Goal: Transaction & Acquisition: Purchase product/service

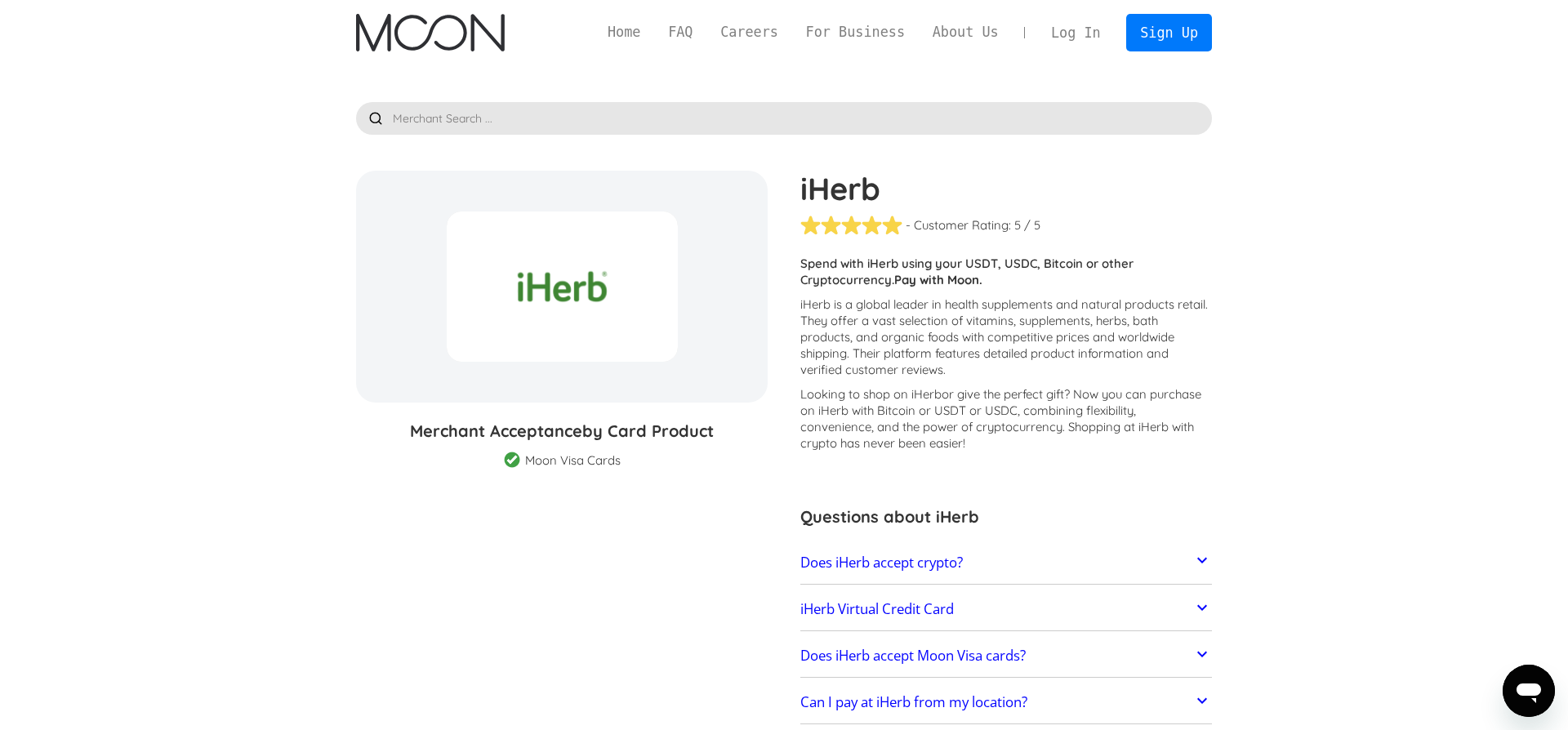
click at [1093, 33] on link "Log In" at bounding box center [1076, 33] width 77 height 36
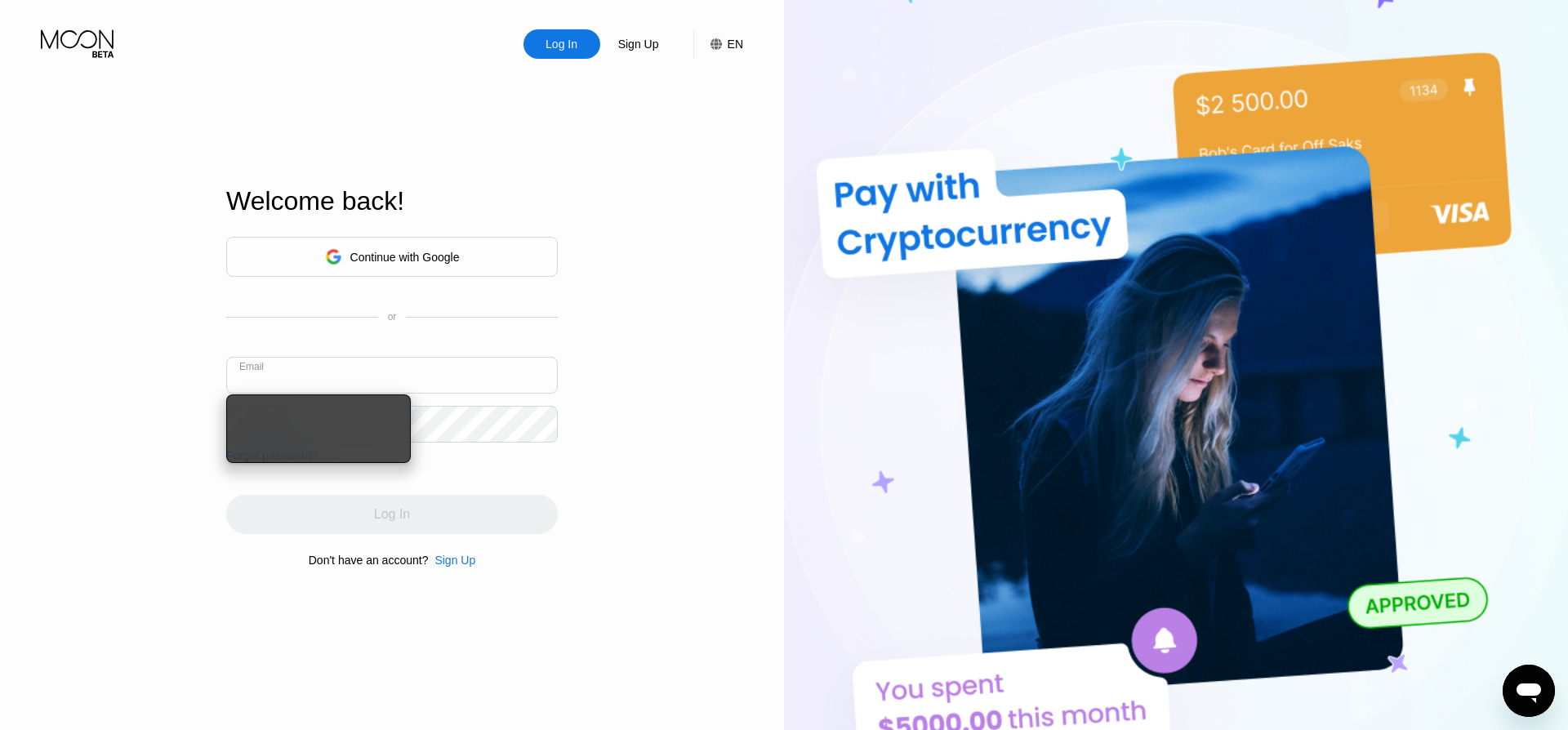
type input "[EMAIL_ADDRESS][DOMAIN_NAME]"
click at [457, 453] on div "Continue with Google or Email [EMAIL_ADDRESS][DOMAIN_NAME] Password Forgot pass…" at bounding box center [392, 350] width 332 height 226
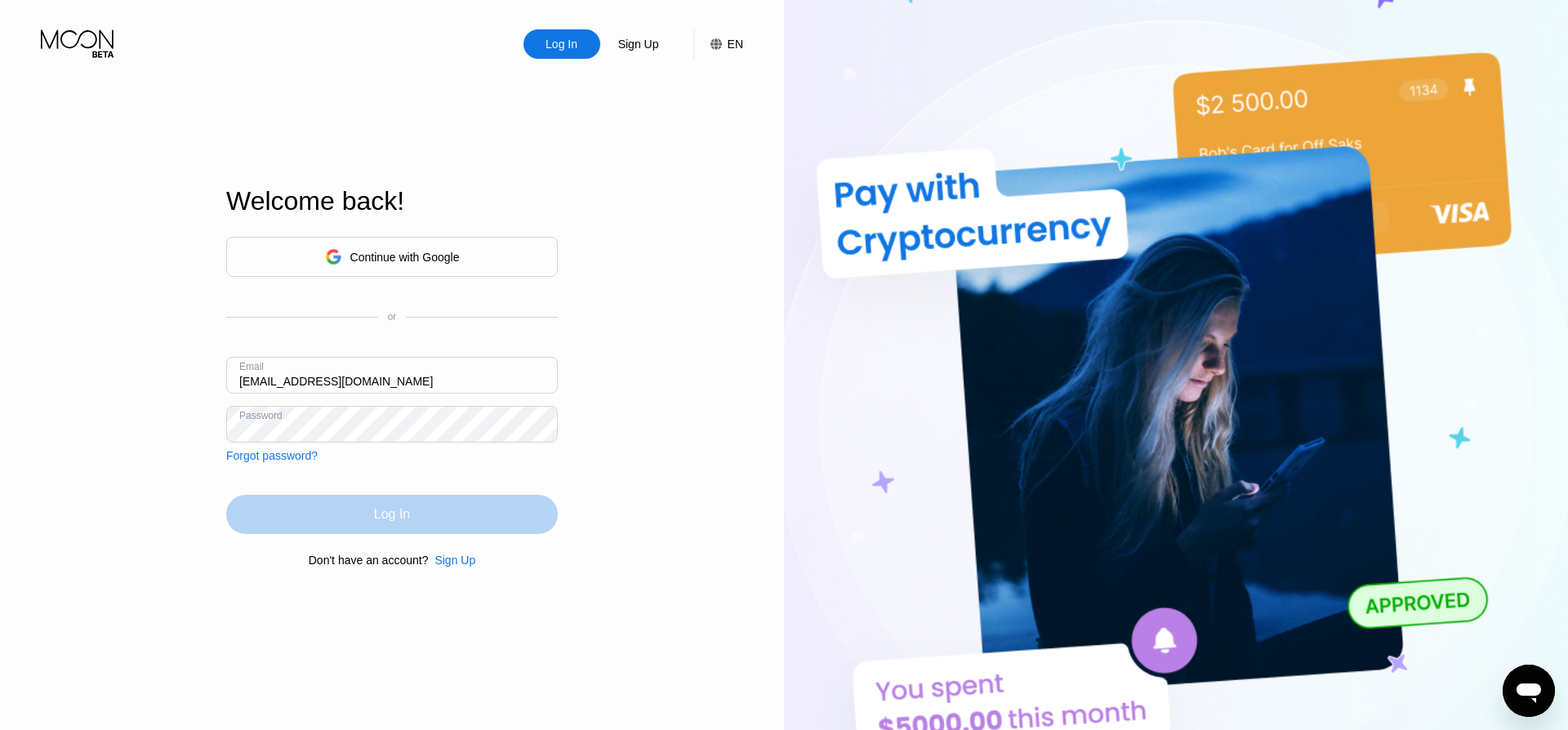
click at [387, 515] on div "Log In" at bounding box center [391, 515] width 36 height 17
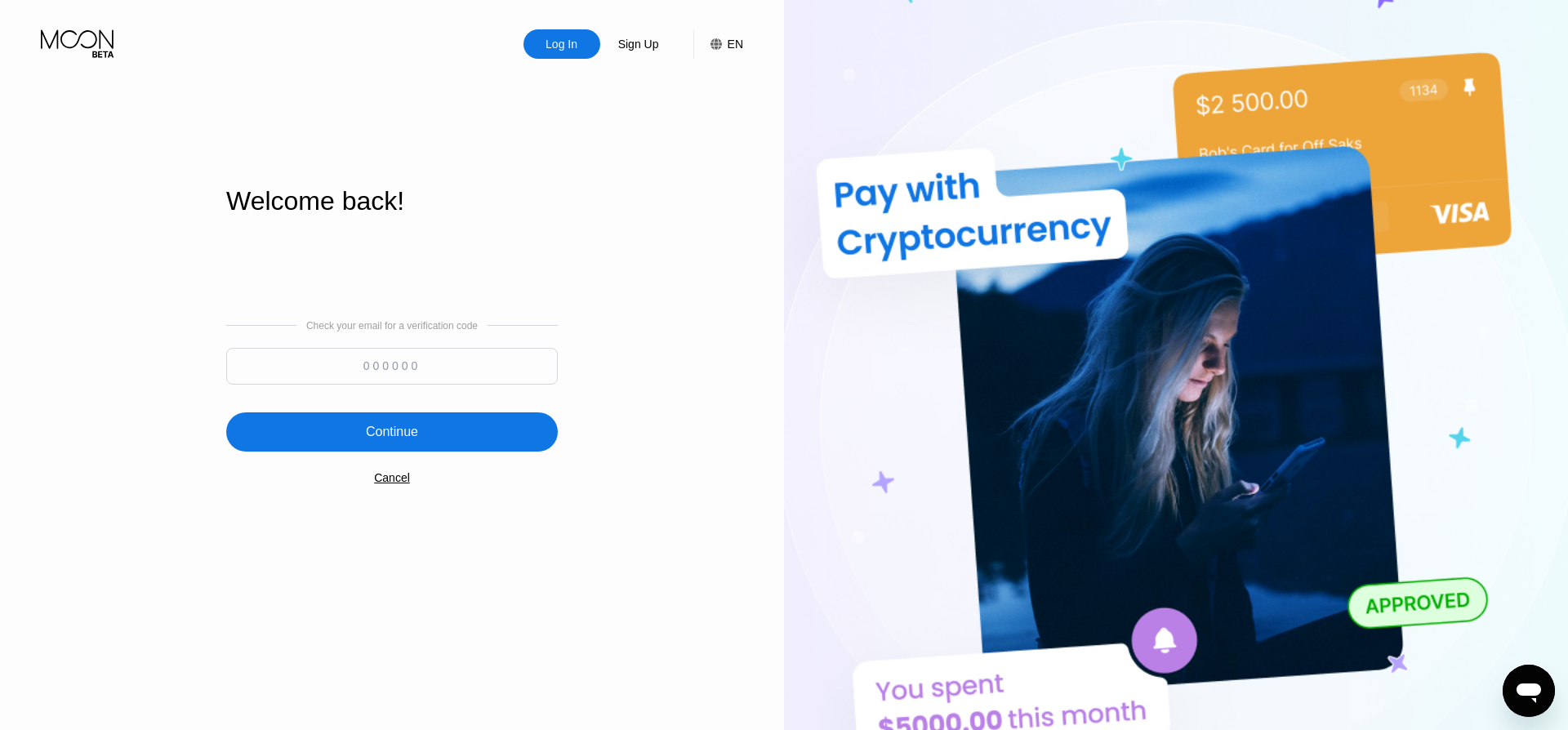
click at [364, 354] on input at bounding box center [392, 366] width 332 height 37
paste input "691812"
type input "691812"
click at [360, 444] on div "Continue" at bounding box center [392, 431] width 332 height 39
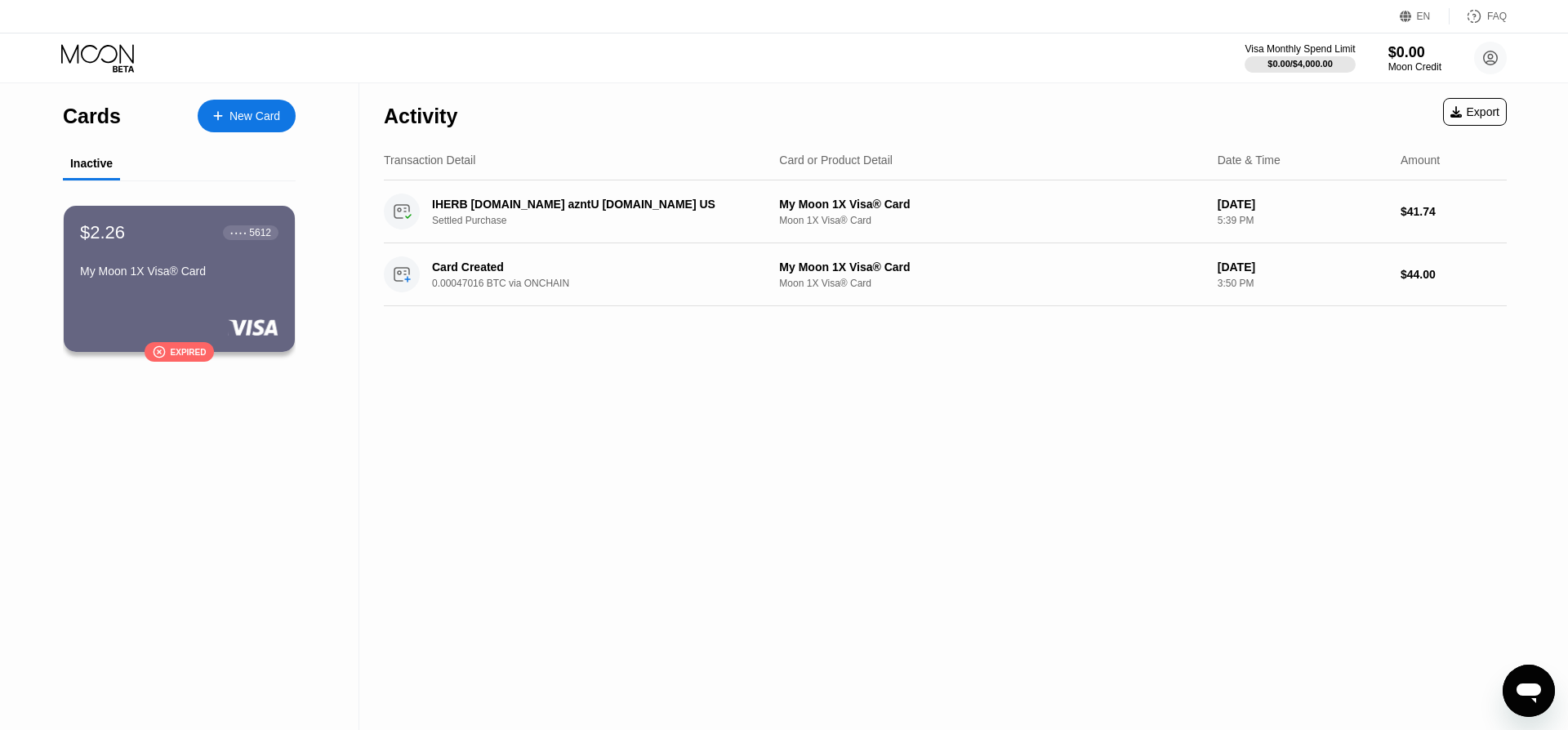
click at [236, 120] on div "New Card" at bounding box center [255, 116] width 51 height 14
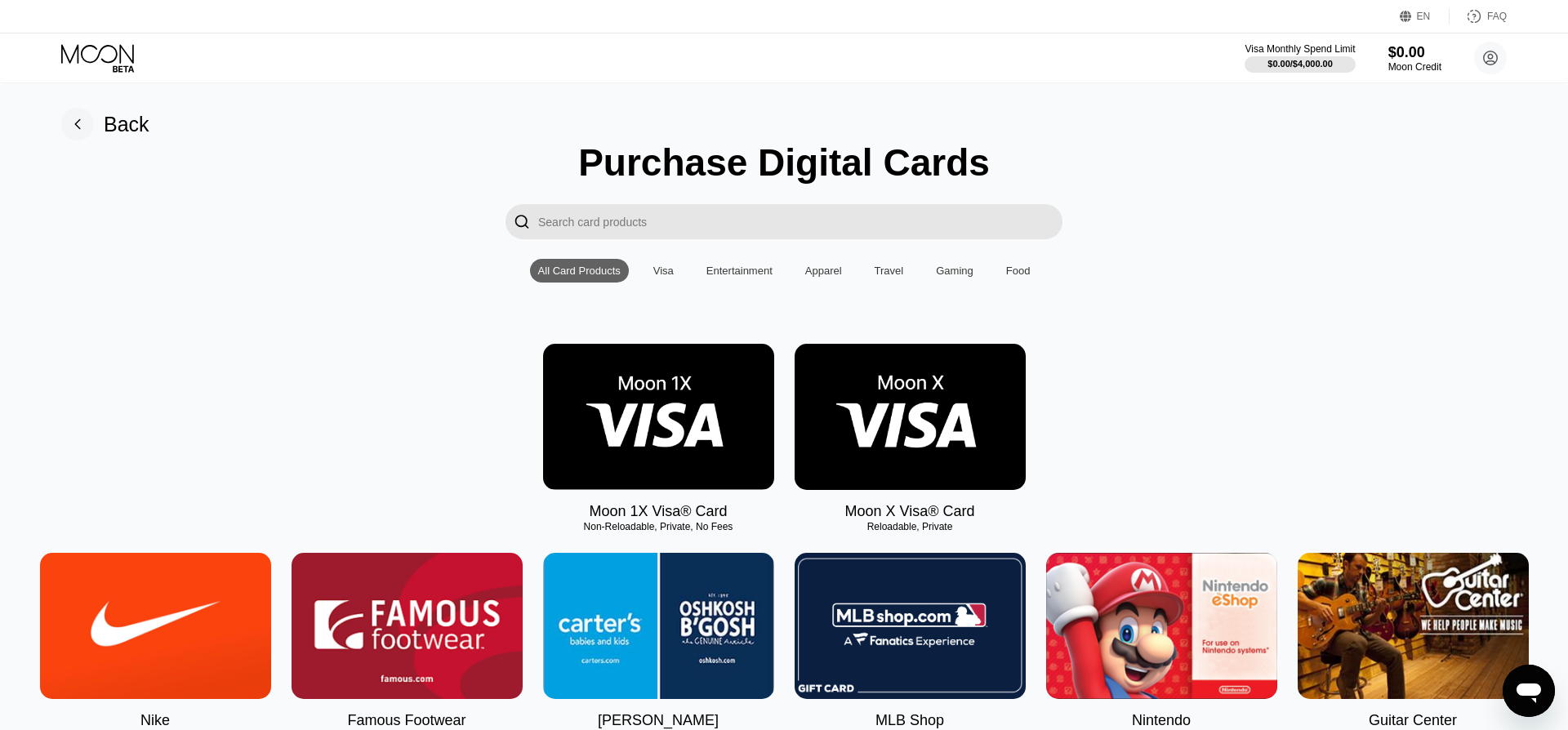
click at [585, 227] on input "Search card products" at bounding box center [800, 222] width 524 height 35
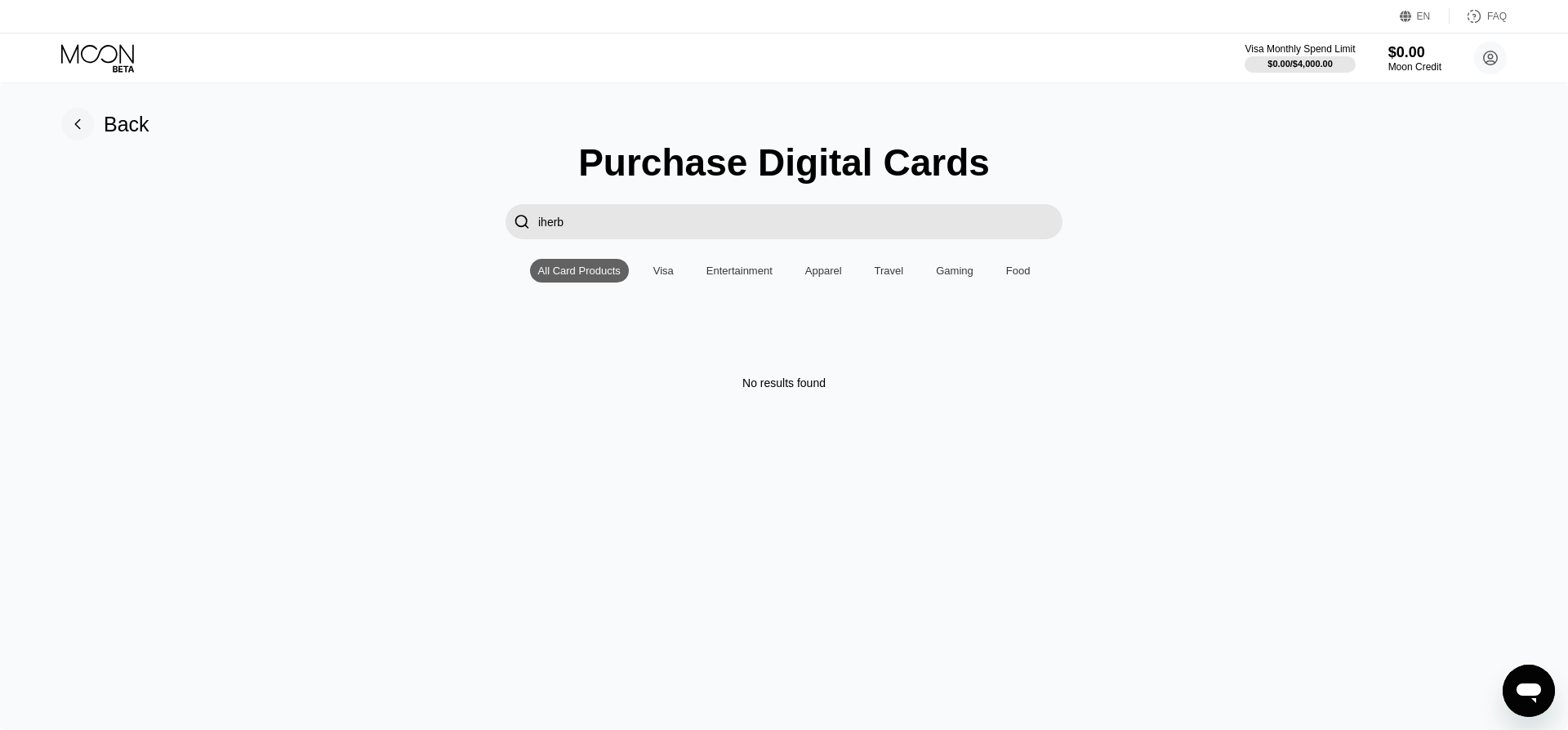
type input "iherb"
click at [95, 130] on div "Back" at bounding box center [105, 124] width 89 height 33
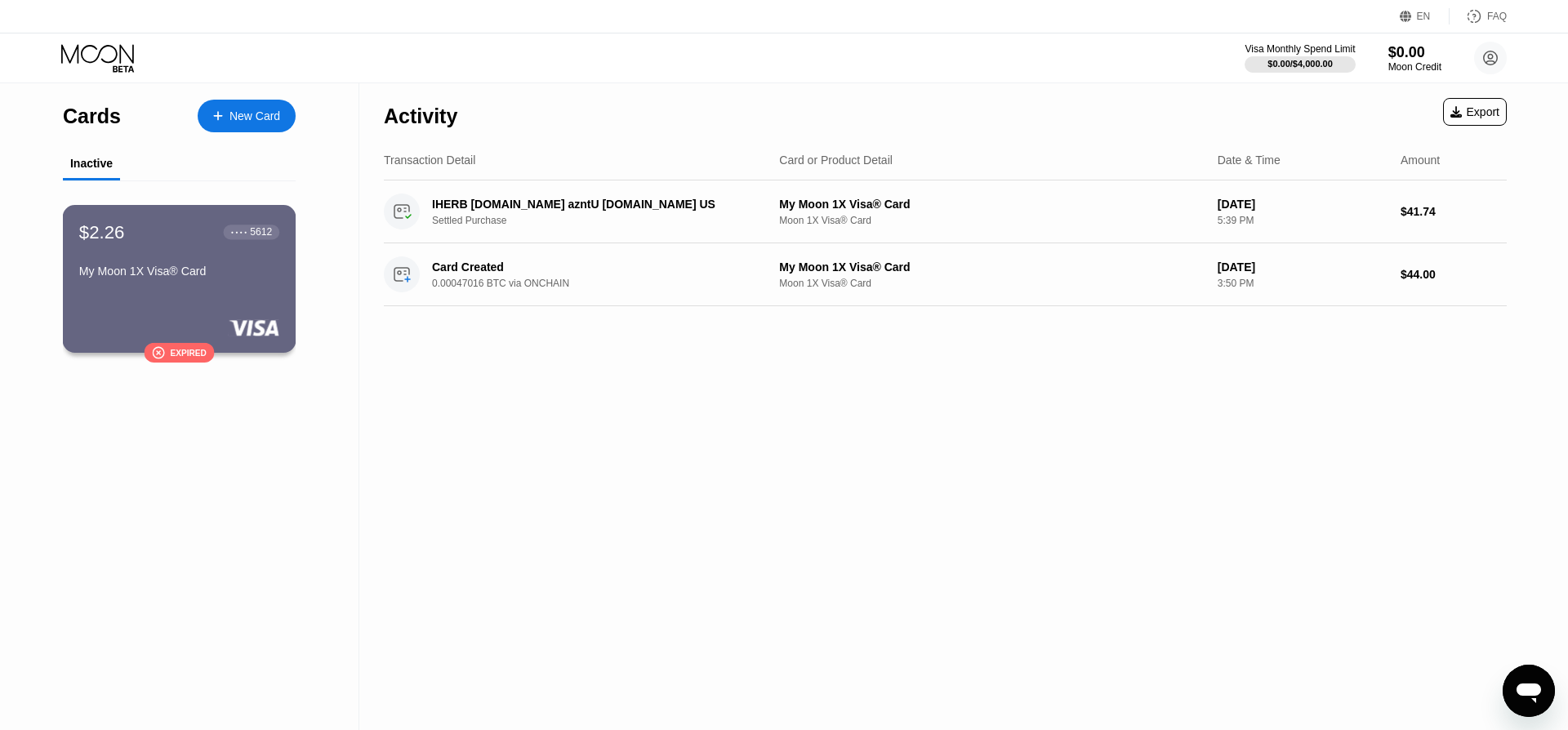
click at [176, 279] on div "My Moon 1X Visa® Card" at bounding box center [179, 274] width 200 height 19
click at [259, 115] on div "New Card" at bounding box center [255, 116] width 51 height 14
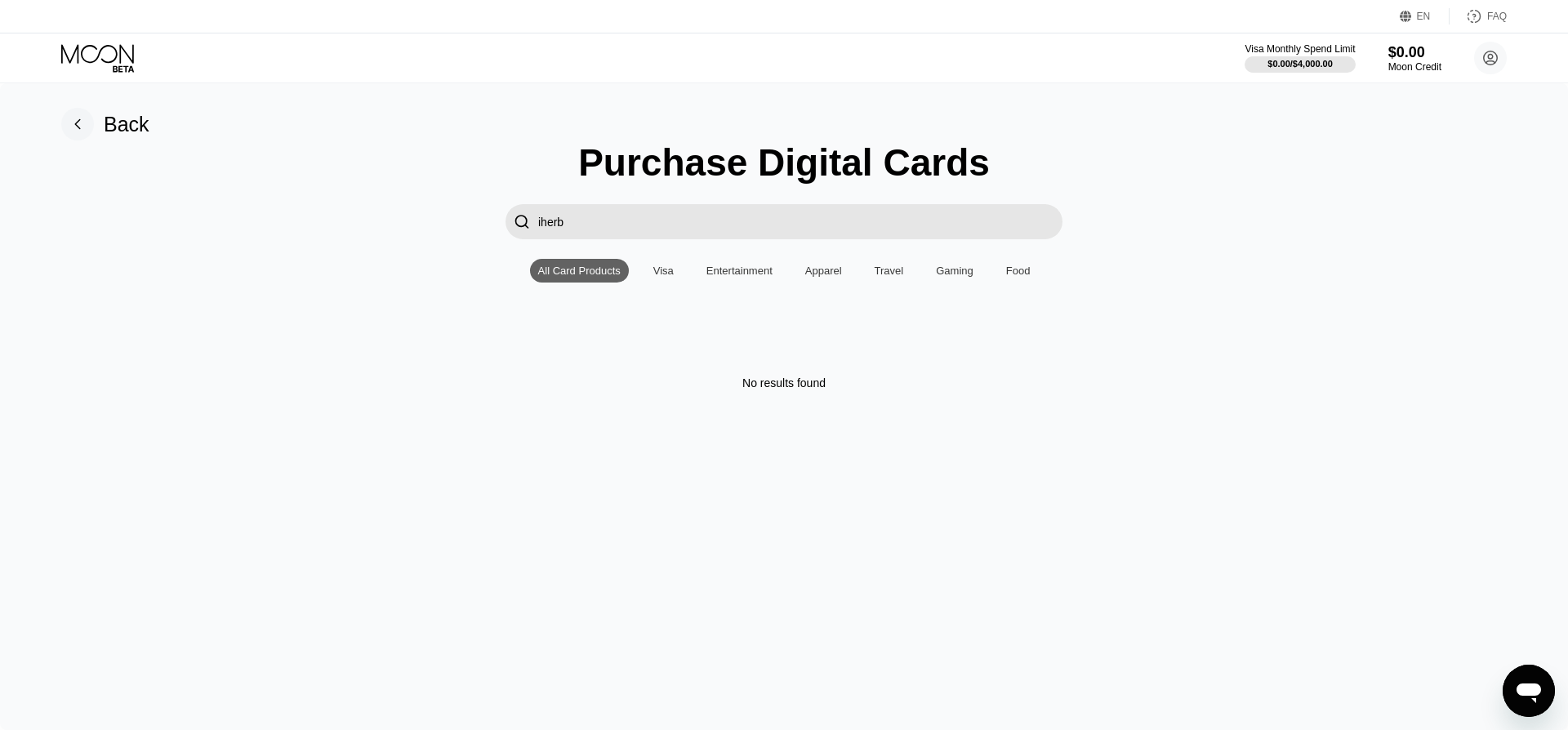
click at [674, 269] on div "Visa" at bounding box center [664, 271] width 37 height 23
click at [631, 232] on input "iherb" at bounding box center [800, 222] width 524 height 35
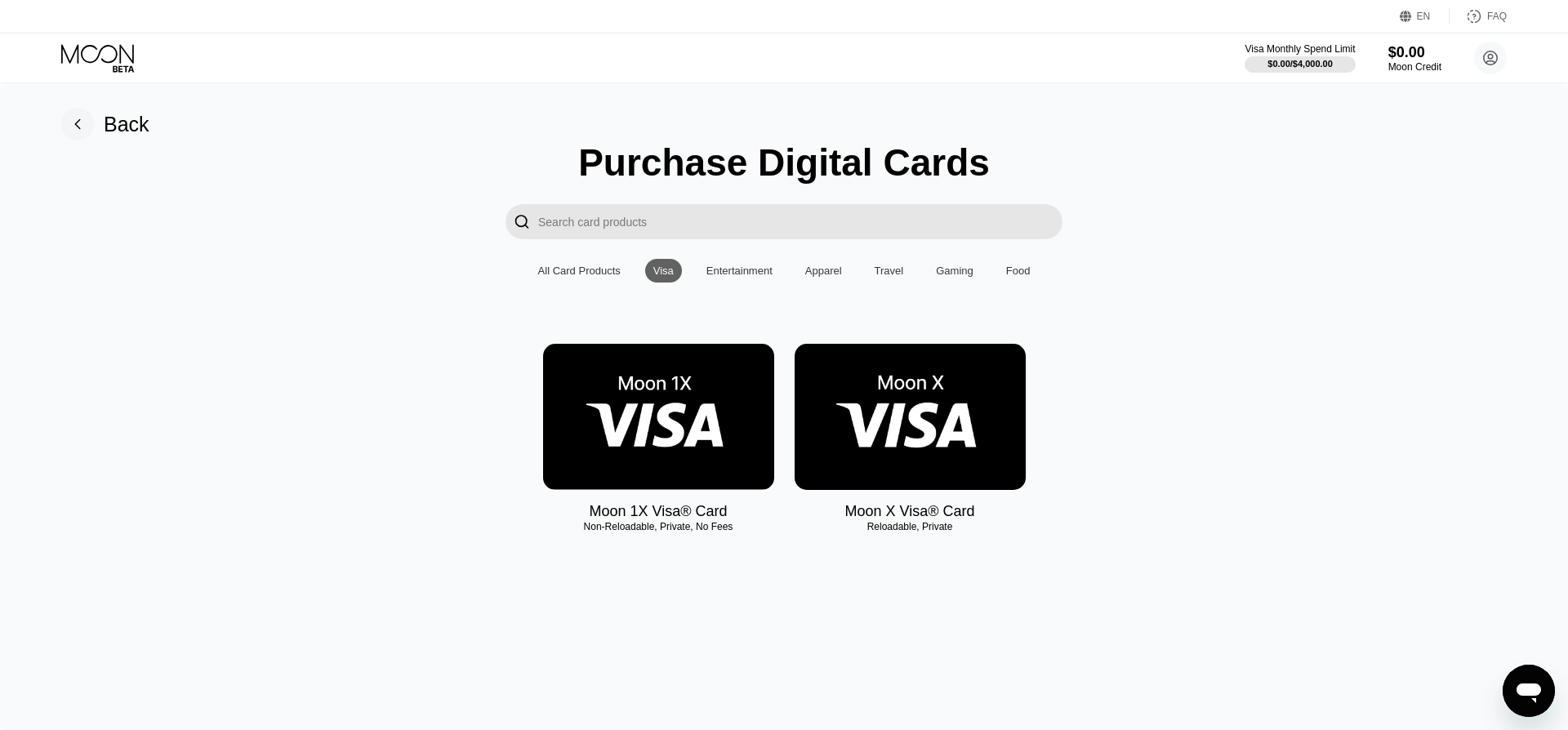
click at [646, 454] on img at bounding box center [659, 416] width 231 height 146
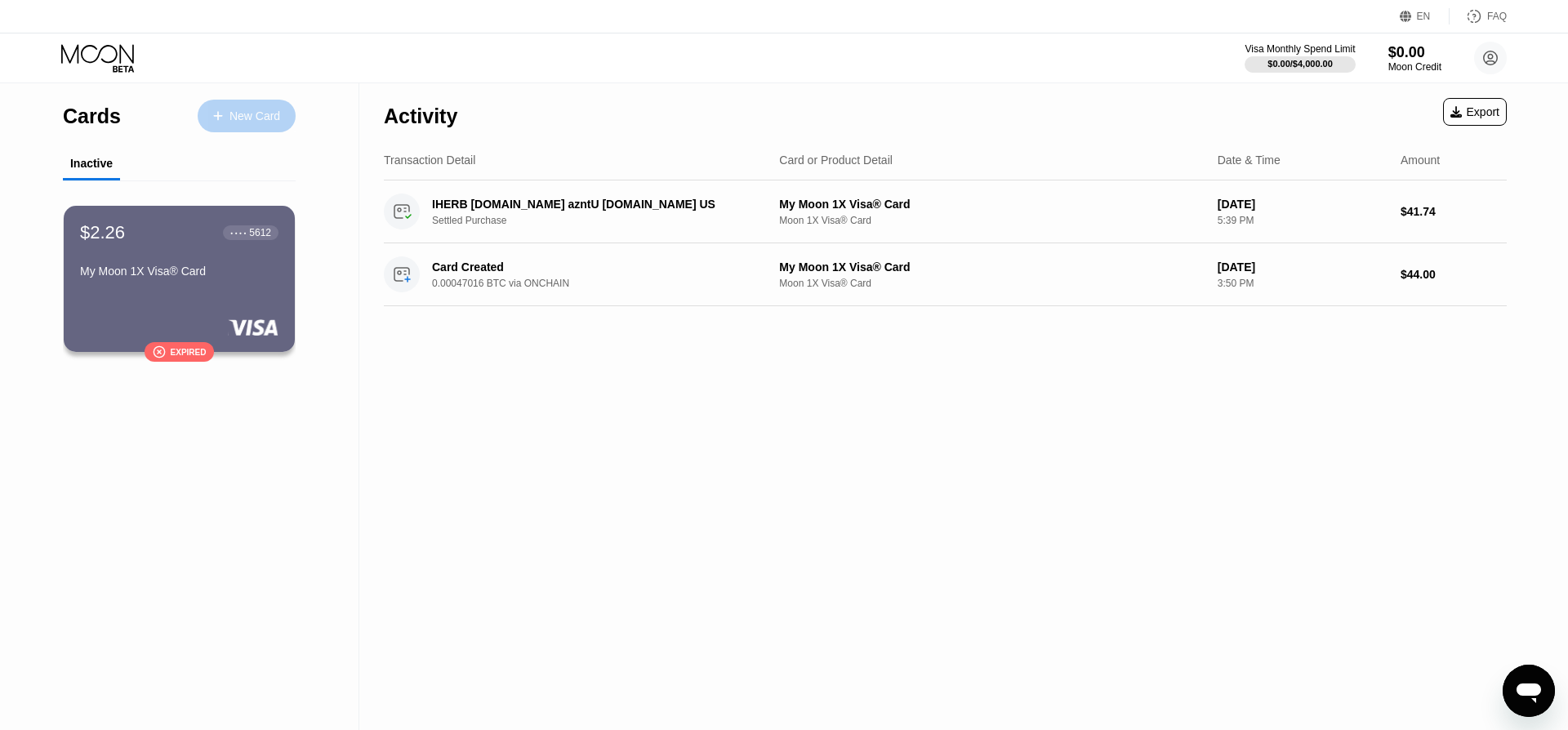
click at [238, 119] on div "New Card" at bounding box center [255, 116] width 51 height 14
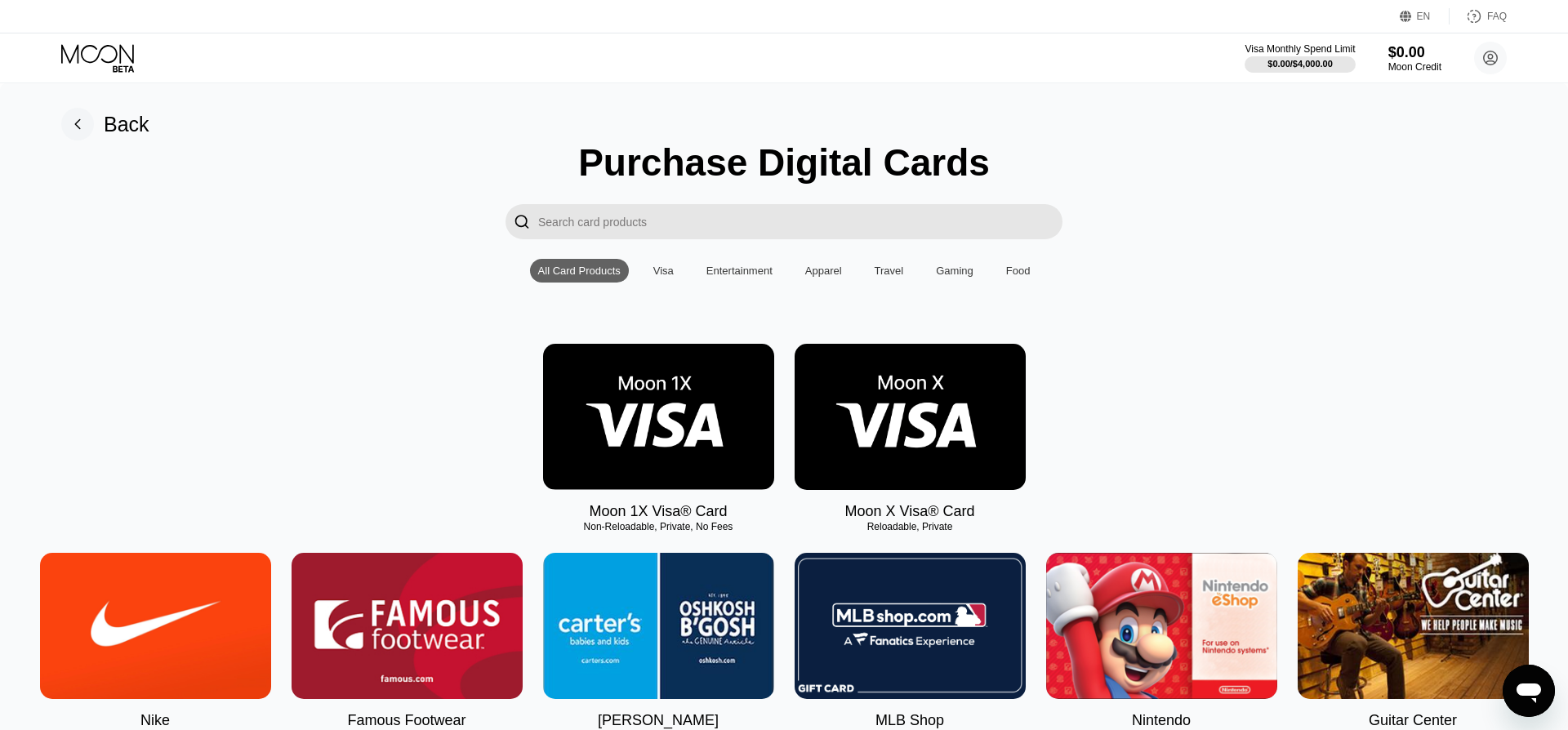
click at [668, 275] on div "Visa" at bounding box center [664, 271] width 20 height 13
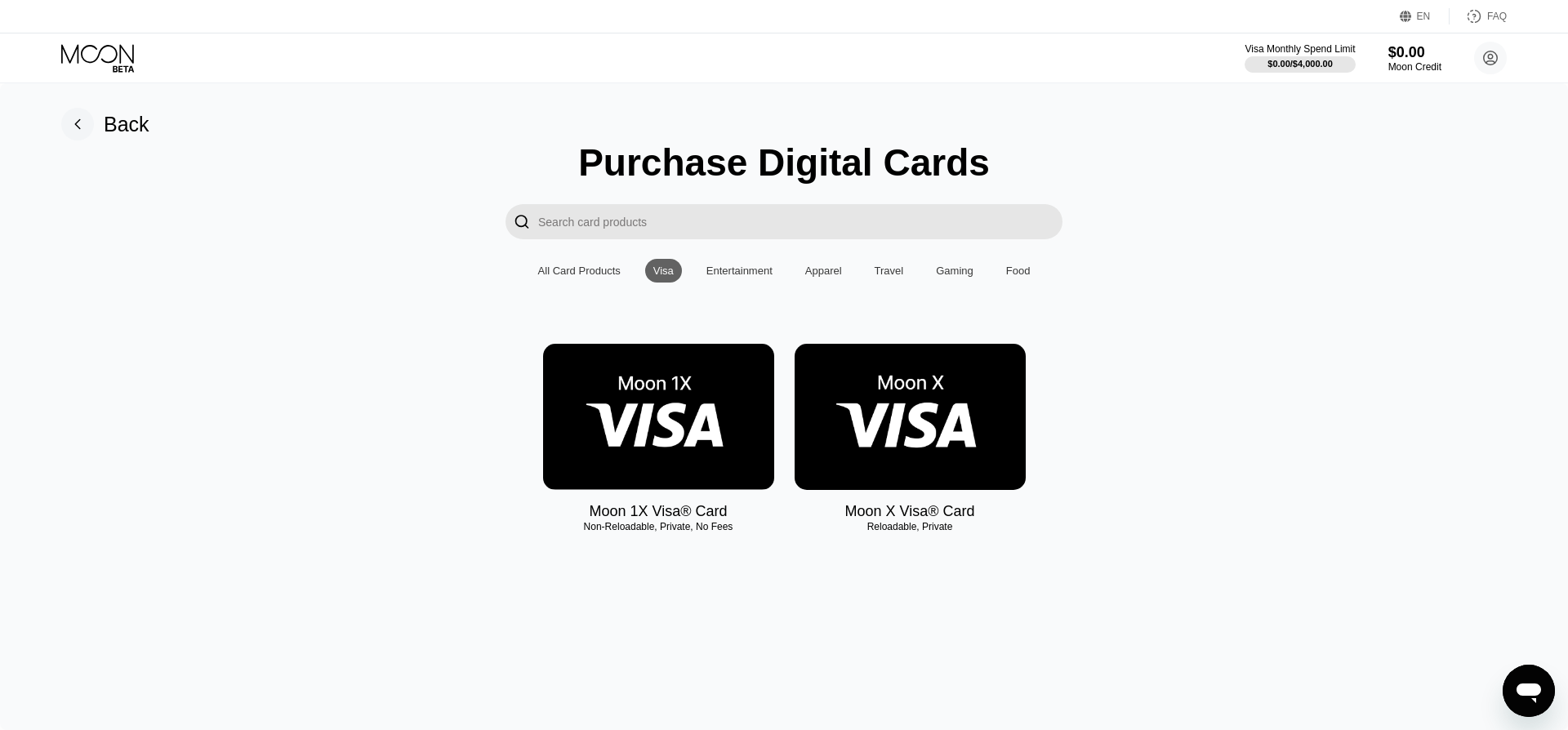
click at [913, 396] on img at bounding box center [910, 416] width 231 height 146
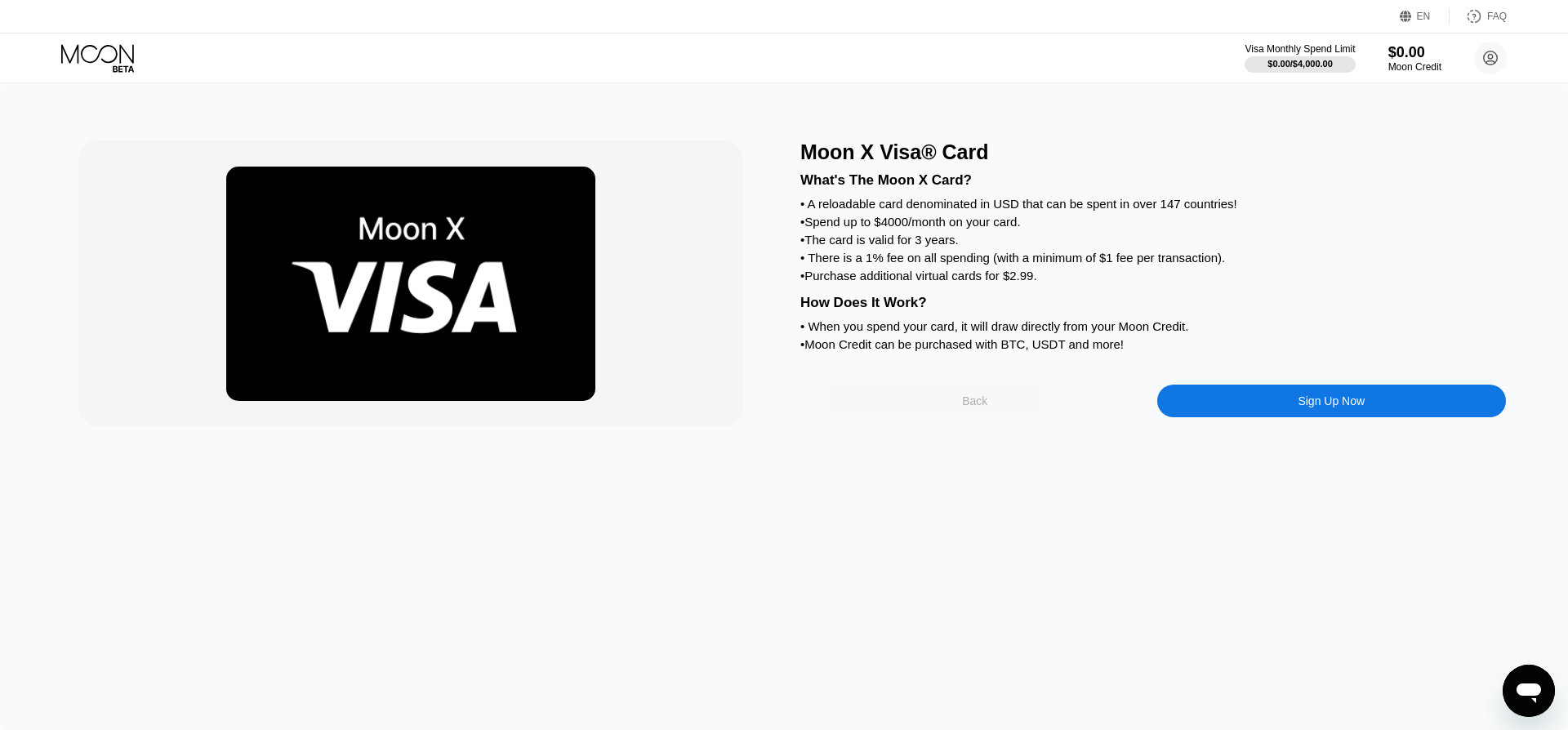
click at [992, 408] on div "Back" at bounding box center [975, 401] width 349 height 33
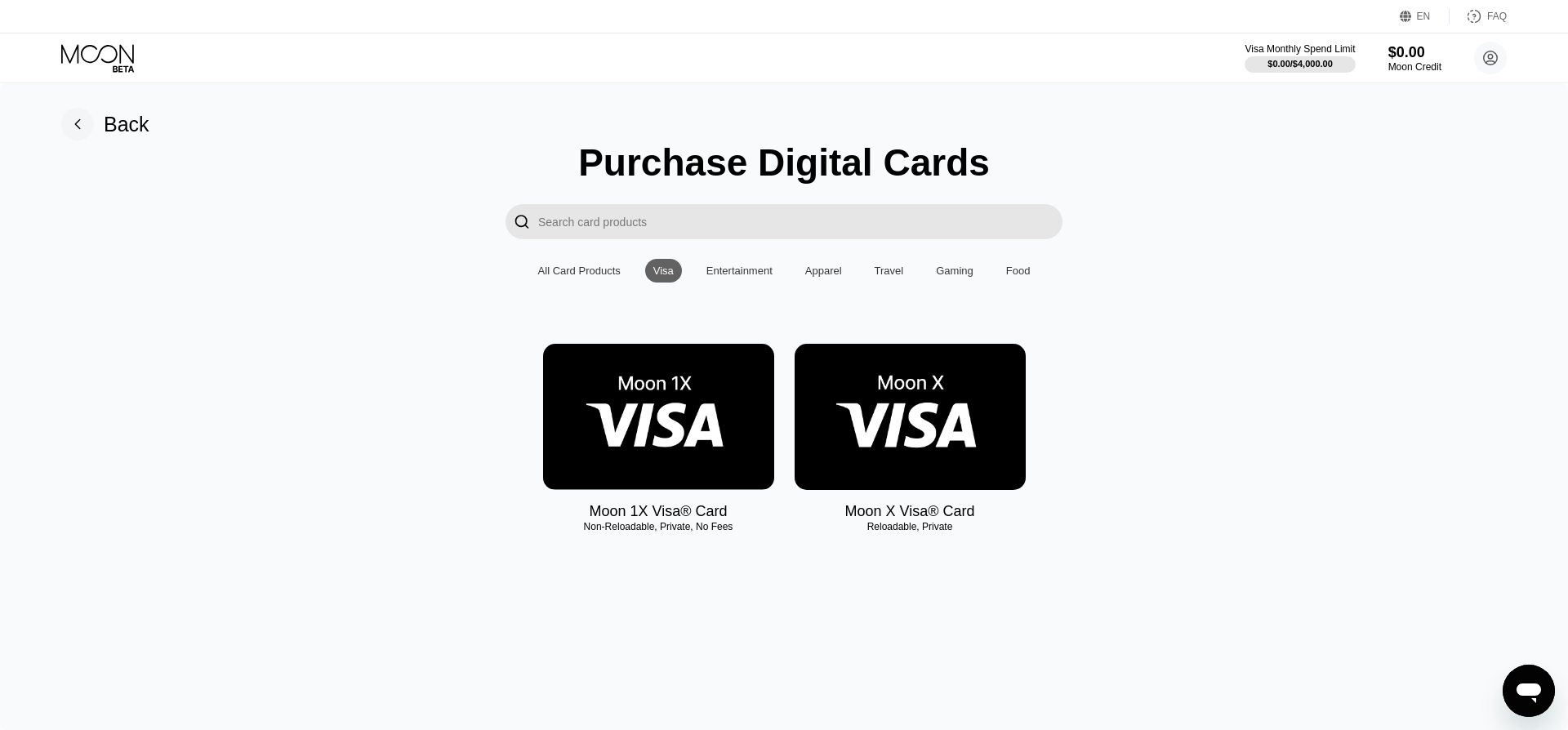
click at [728, 439] on img at bounding box center [659, 416] width 231 height 146
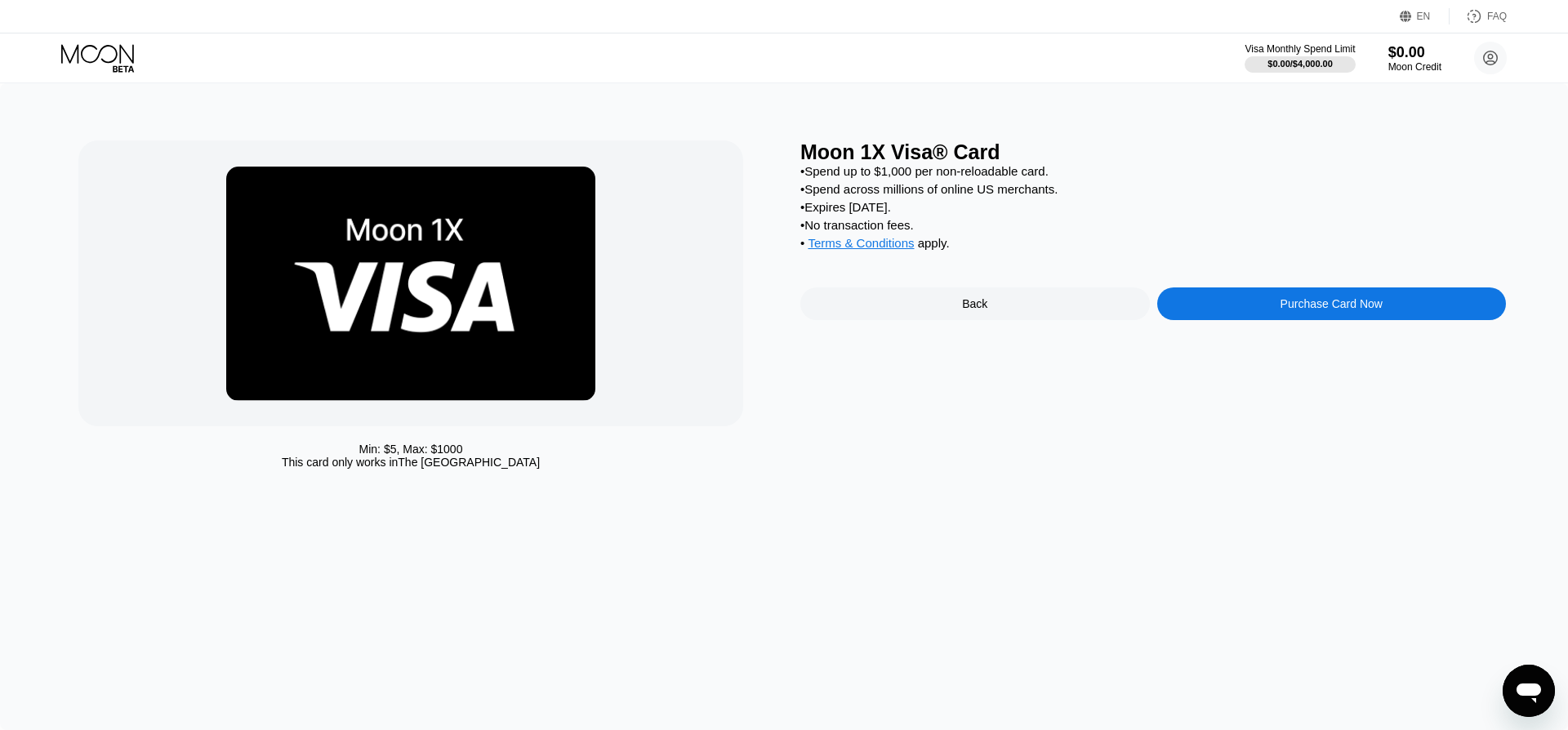
click at [1245, 309] on div "Purchase Card Now" at bounding box center [1331, 304] width 349 height 33
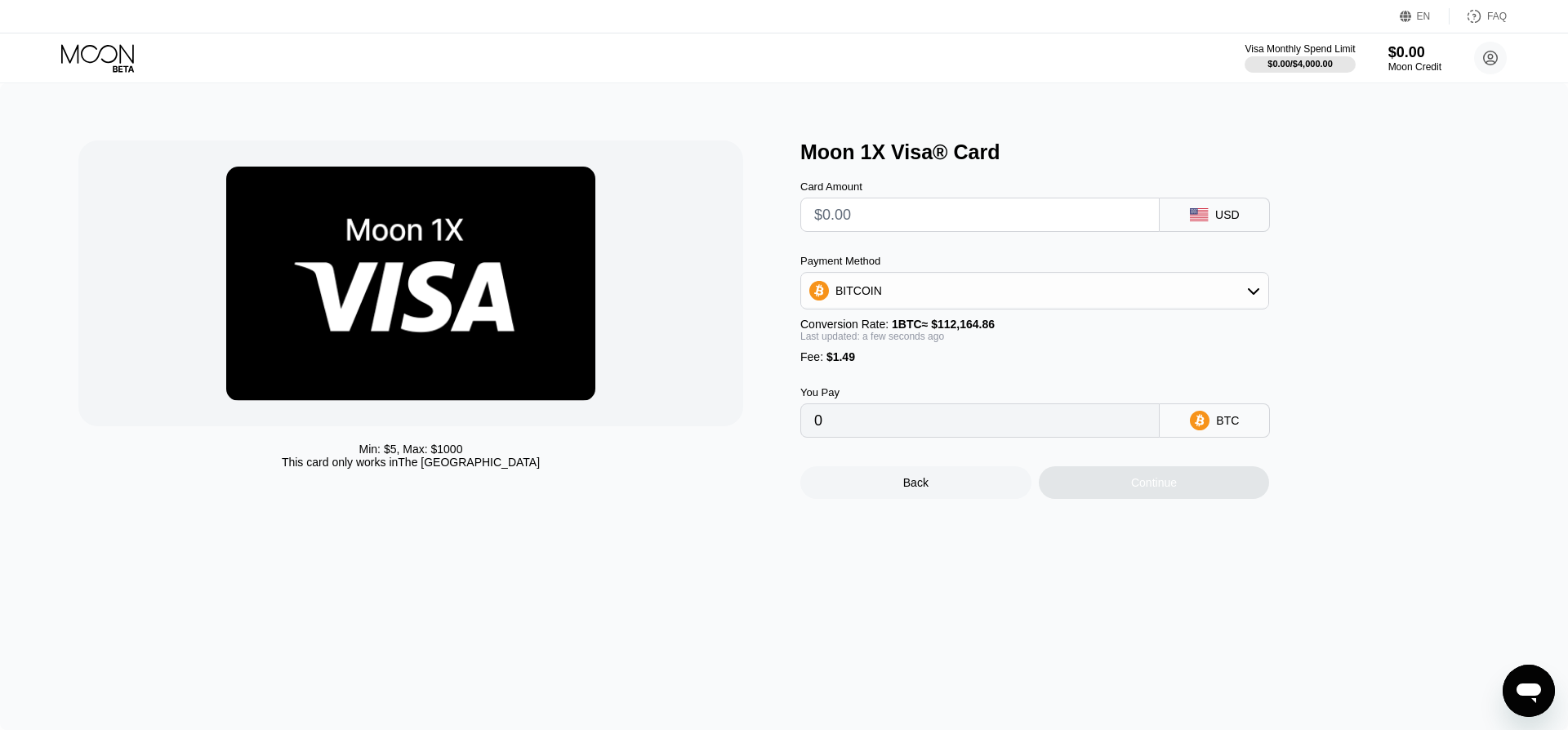
click at [1082, 219] on input "text" at bounding box center [980, 214] width 332 height 33
type input "$96"
type input "0.00086917"
type input "$96"
click at [1250, 294] on icon at bounding box center [1254, 291] width 13 height 13
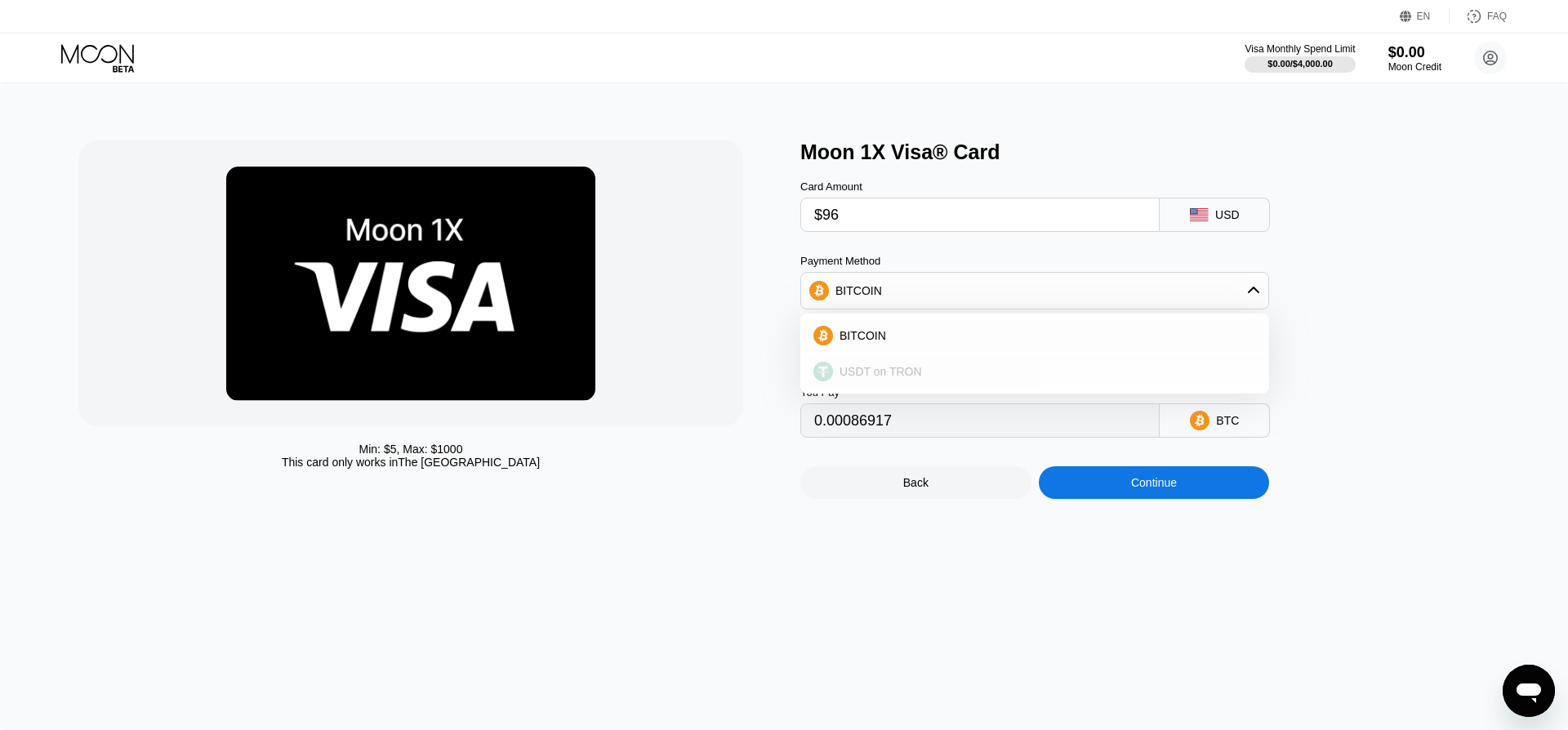
click at [893, 373] on span "USDT on TRON" at bounding box center [880, 372] width 83 height 13
type input "98.47"
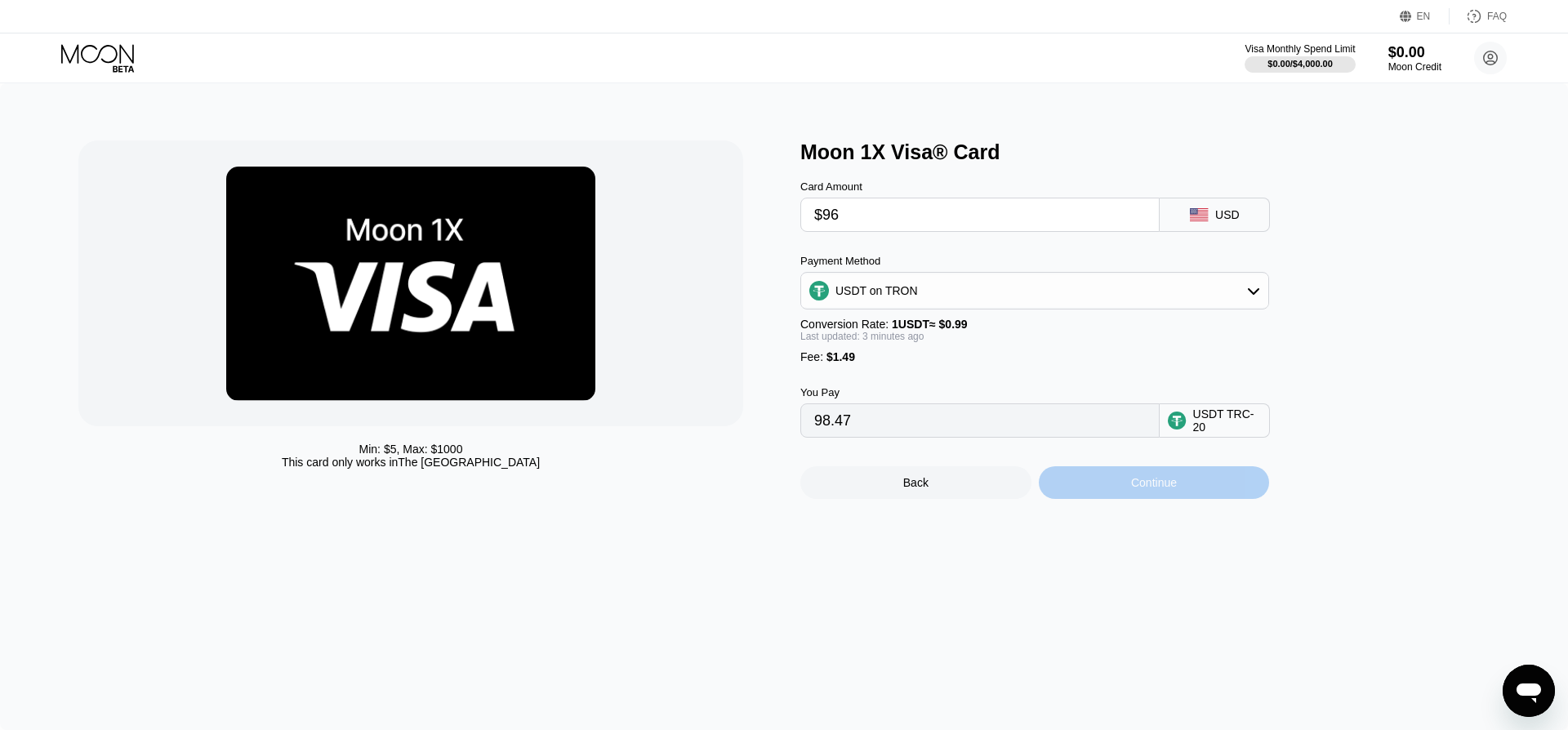
click at [1098, 482] on div "Continue" at bounding box center [1154, 482] width 231 height 33
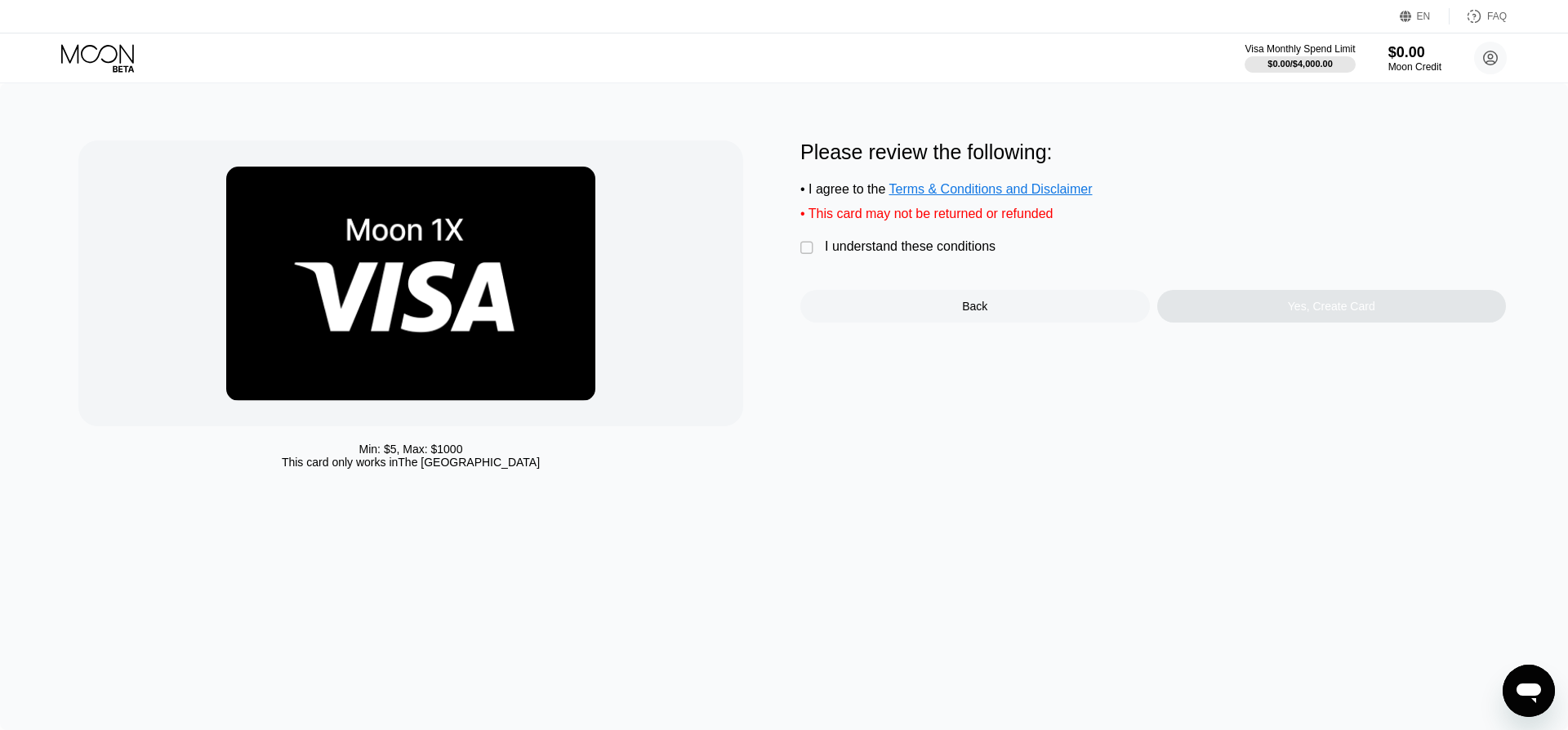
click at [811, 244] on div "" at bounding box center [808, 248] width 17 height 17
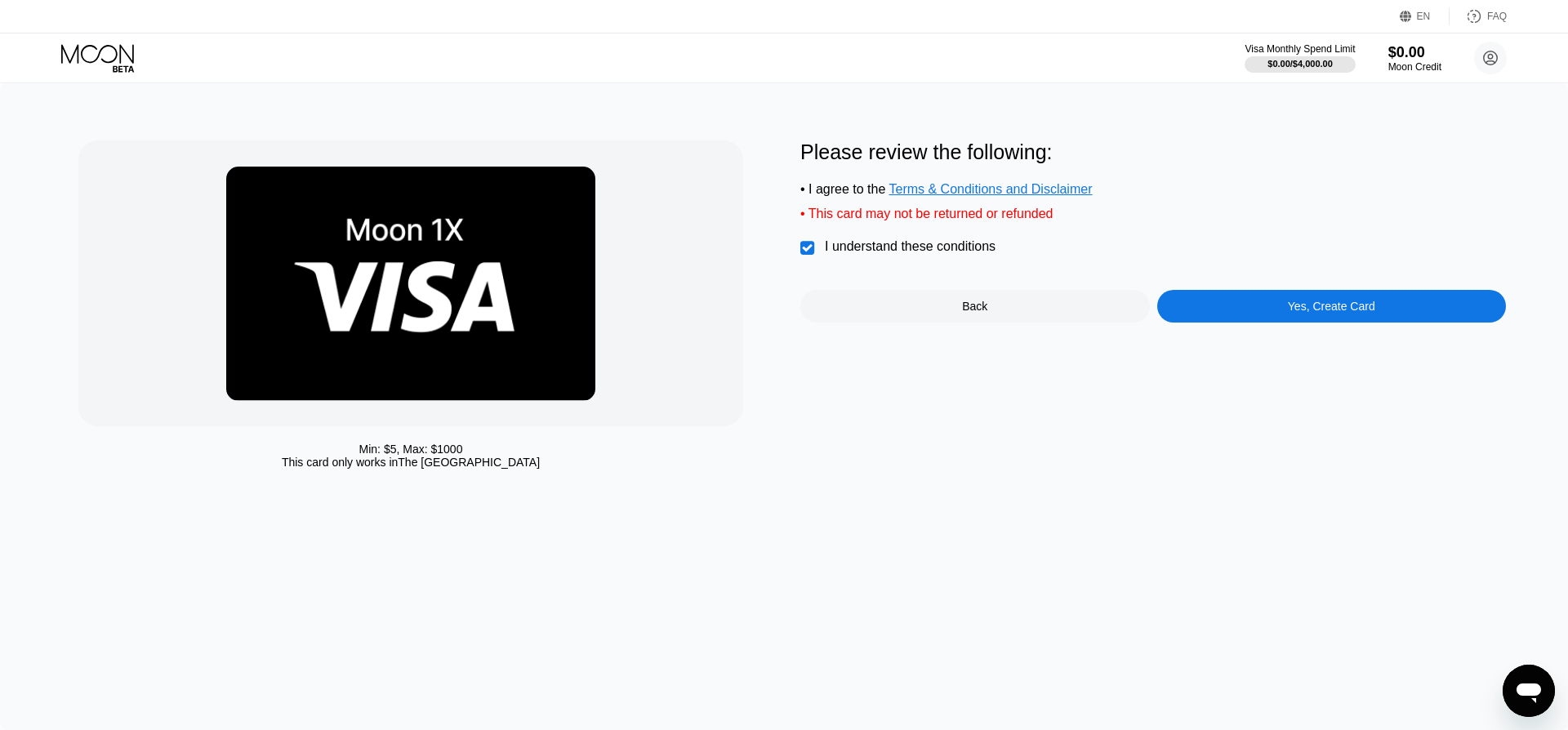
click at [1254, 303] on div "Yes, Create Card" at bounding box center [1331, 306] width 349 height 33
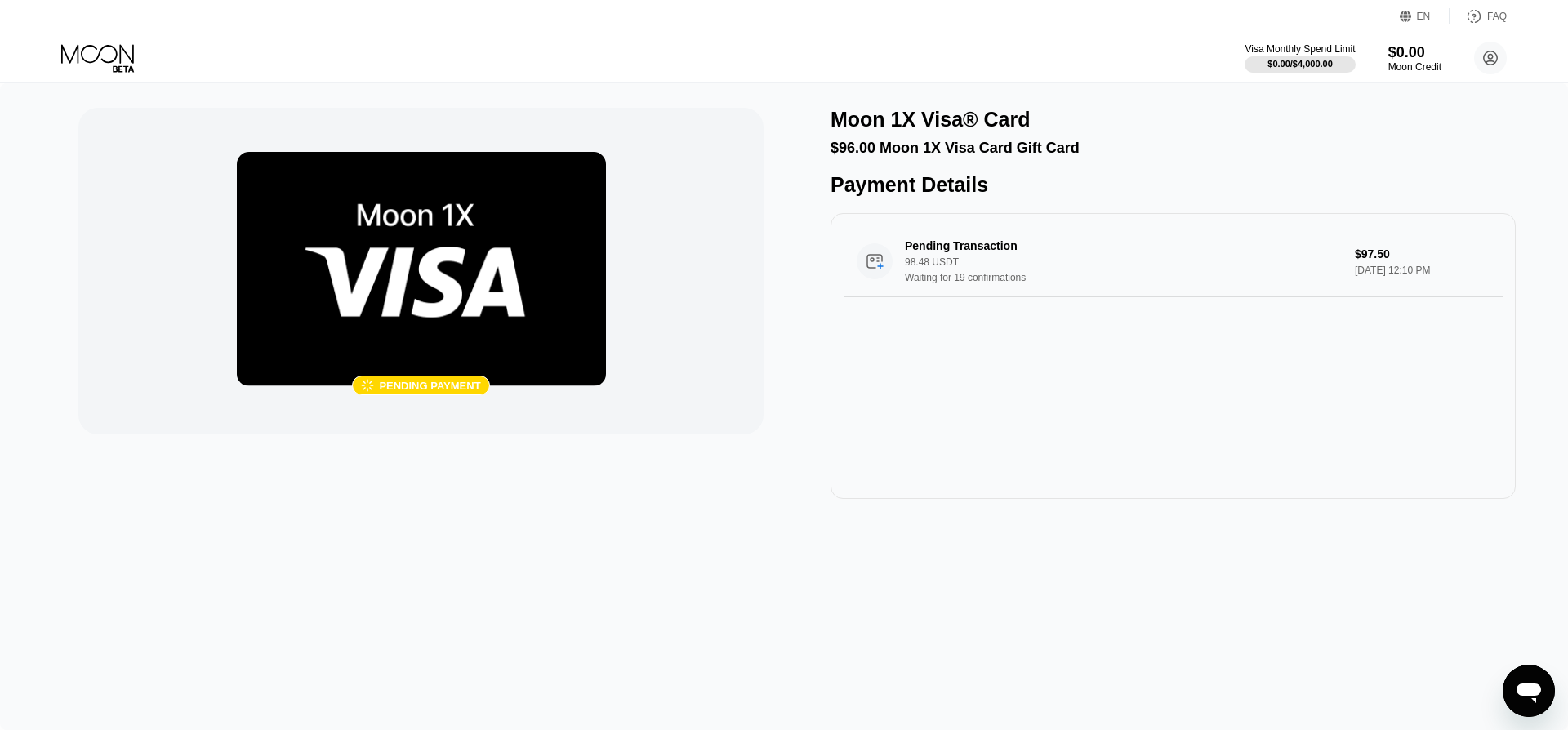
scroll to position [1, 0]
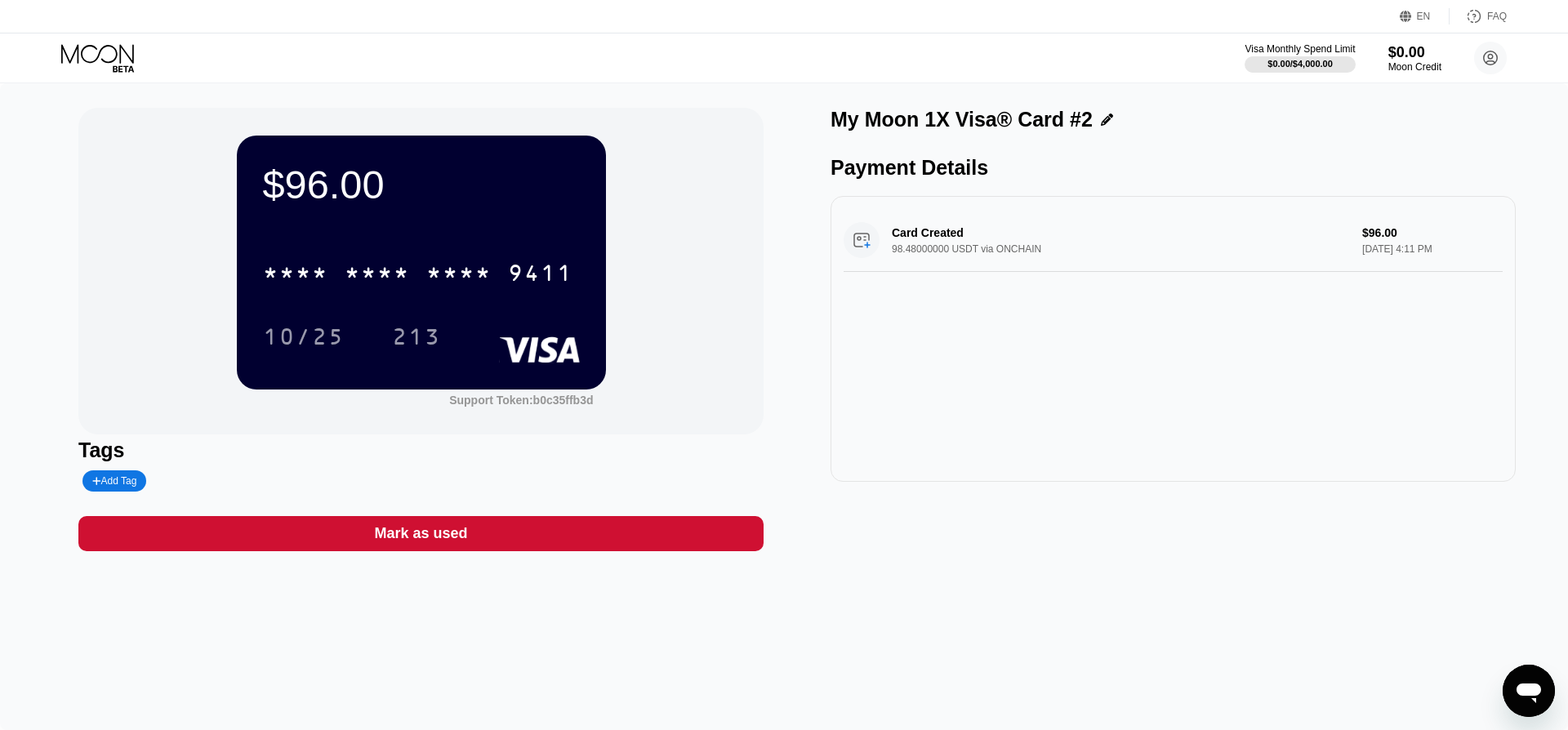
click at [453, 224] on div "$96.00 * * * * * * * * * * * * 9411 10/25 213" at bounding box center [421, 262] width 369 height 253
click at [450, 308] on div "* * * * * * * * * * * * 9411 10/25 213" at bounding box center [421, 288] width 317 height 96
click at [450, 309] on div "* * * * * * * * * * * * 9411 10/25 213" at bounding box center [421, 288] width 317 height 96
click at [331, 289] on div "* * * * * * * * * * * * 9411" at bounding box center [418, 273] width 330 height 41
click at [98, 50] on icon at bounding box center [99, 59] width 76 height 28
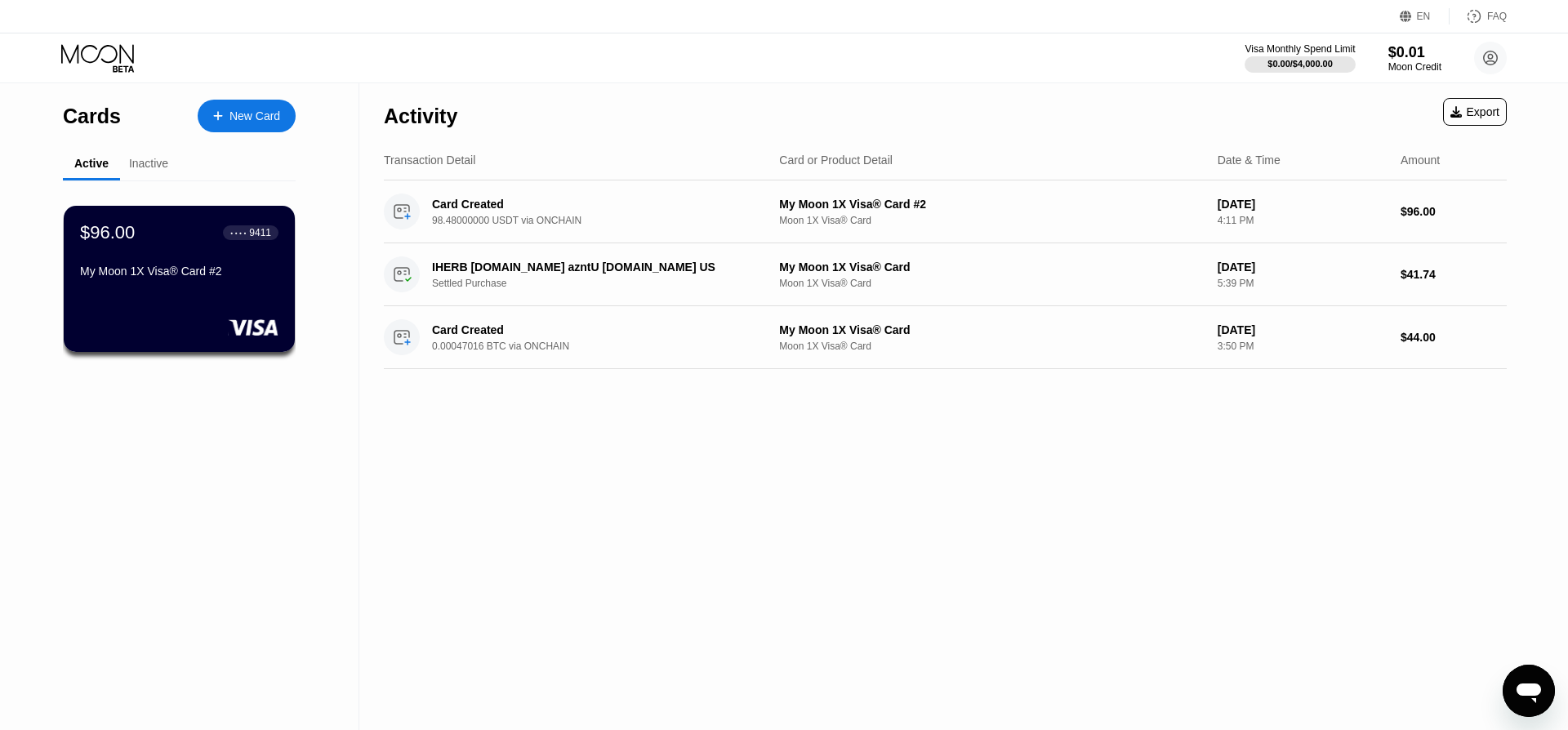
click at [134, 158] on div "Inactive" at bounding box center [148, 164] width 39 height 13
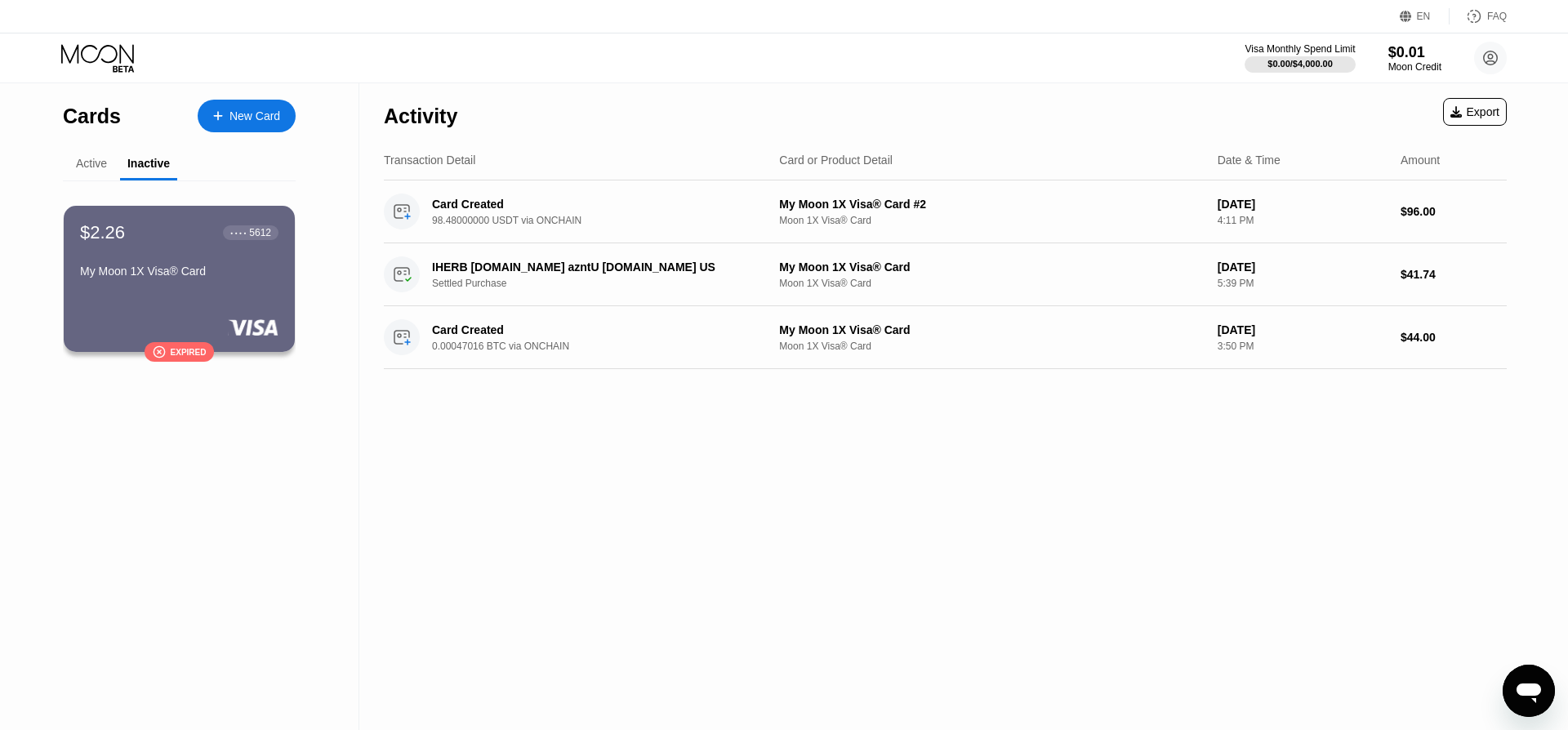
click at [92, 159] on div "Active" at bounding box center [91, 164] width 31 height 13
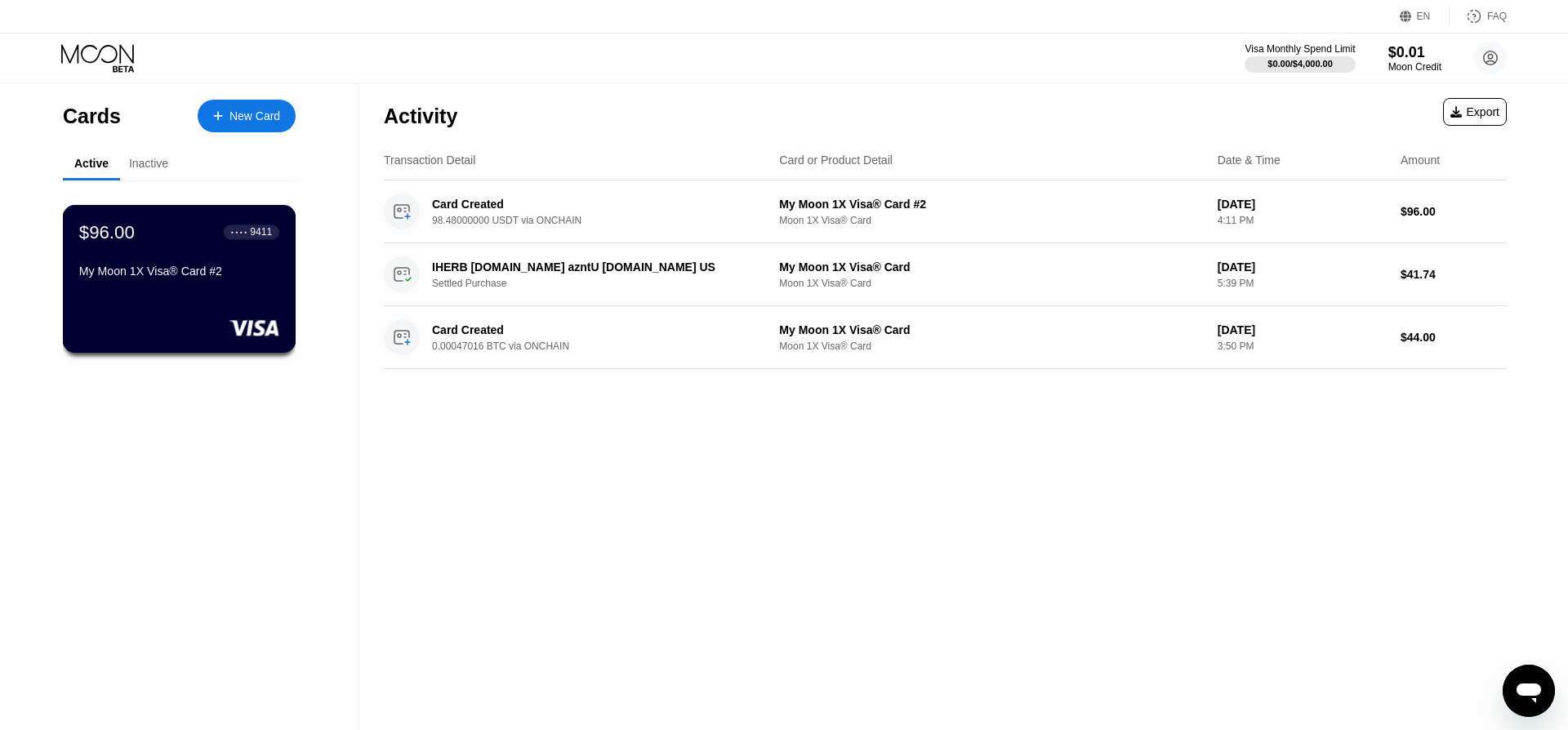
click at [185, 276] on div "My Moon 1X Visa® Card #2" at bounding box center [179, 272] width 200 height 13
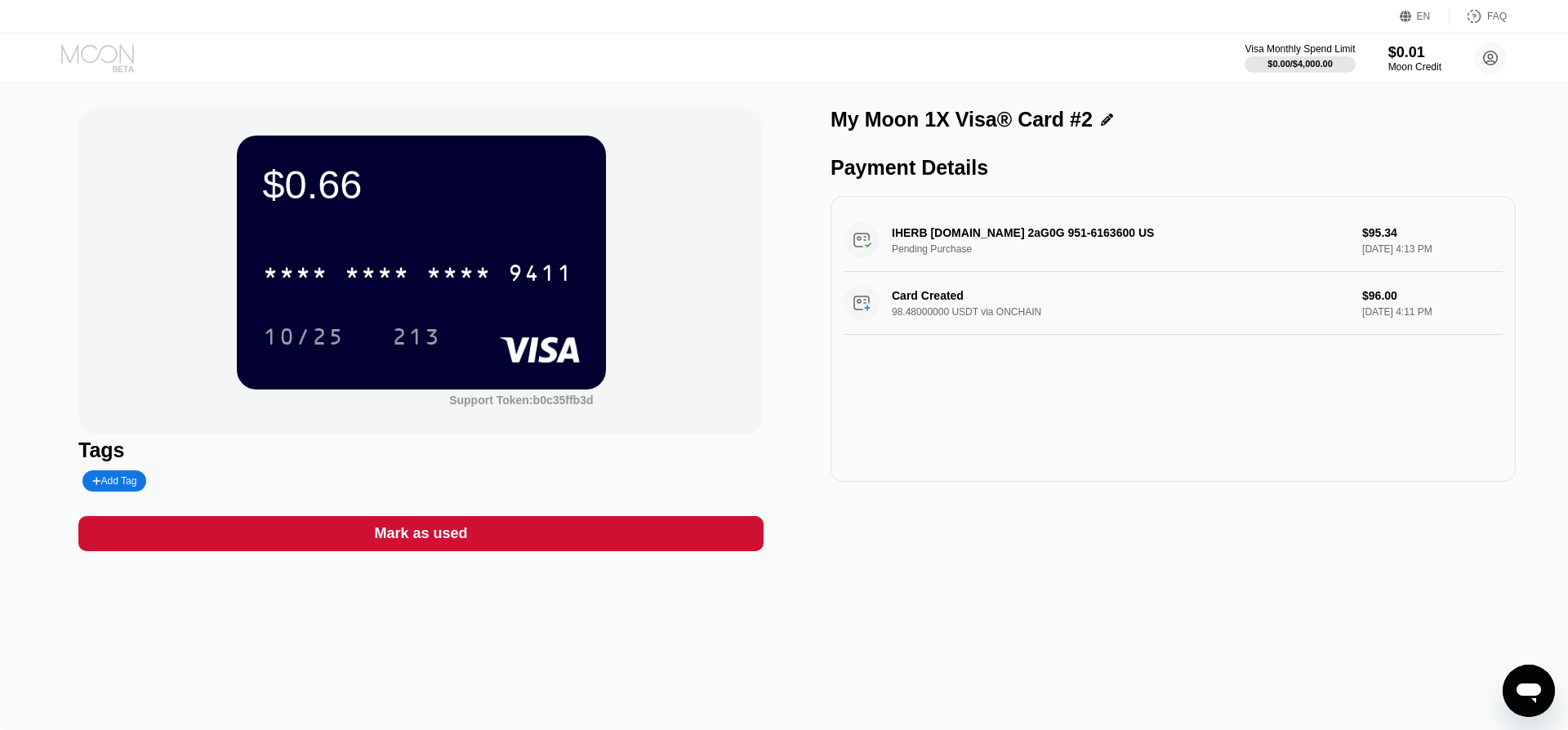
click at [99, 44] on icon at bounding box center [99, 59] width 76 height 28
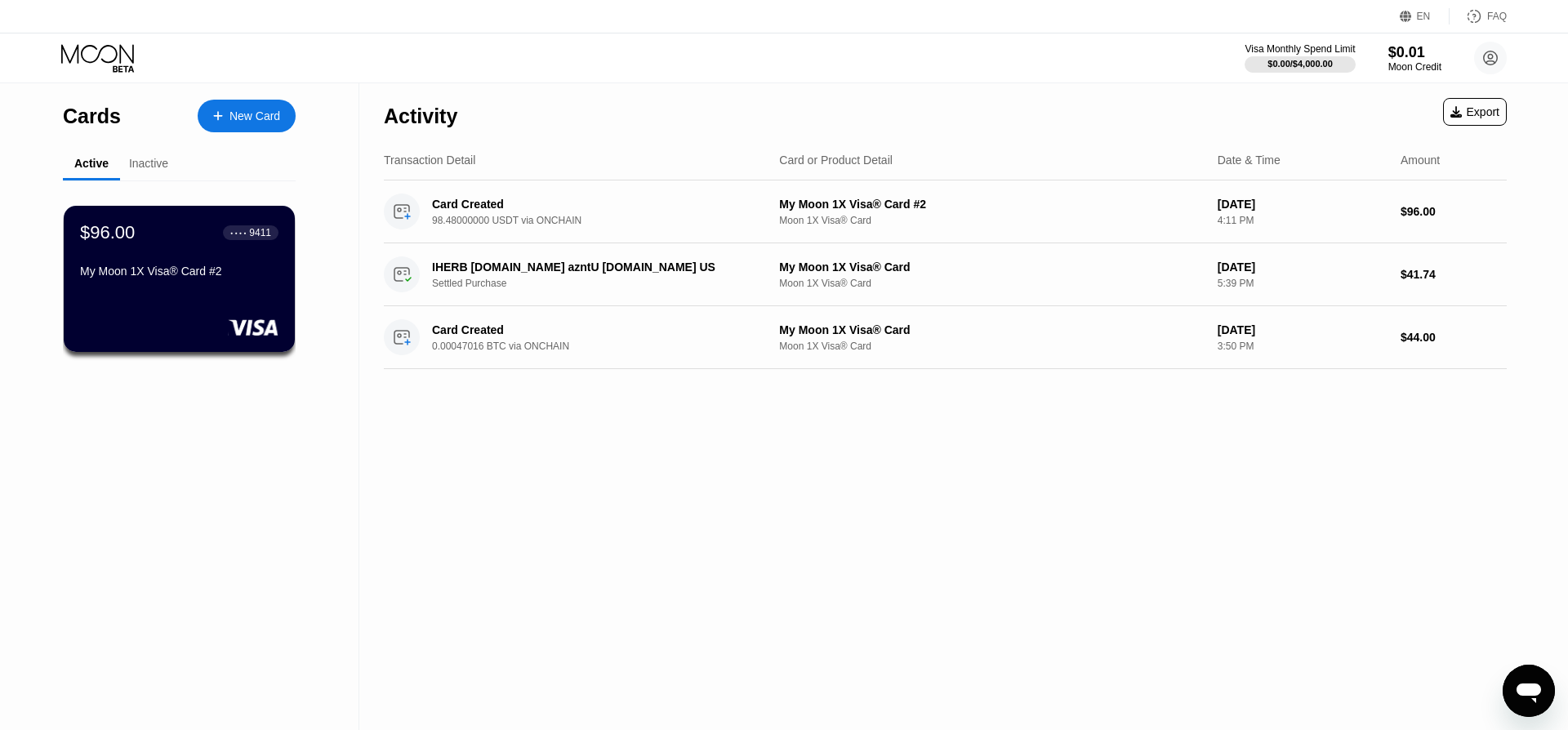
click at [151, 160] on div "Inactive" at bounding box center [148, 164] width 39 height 13
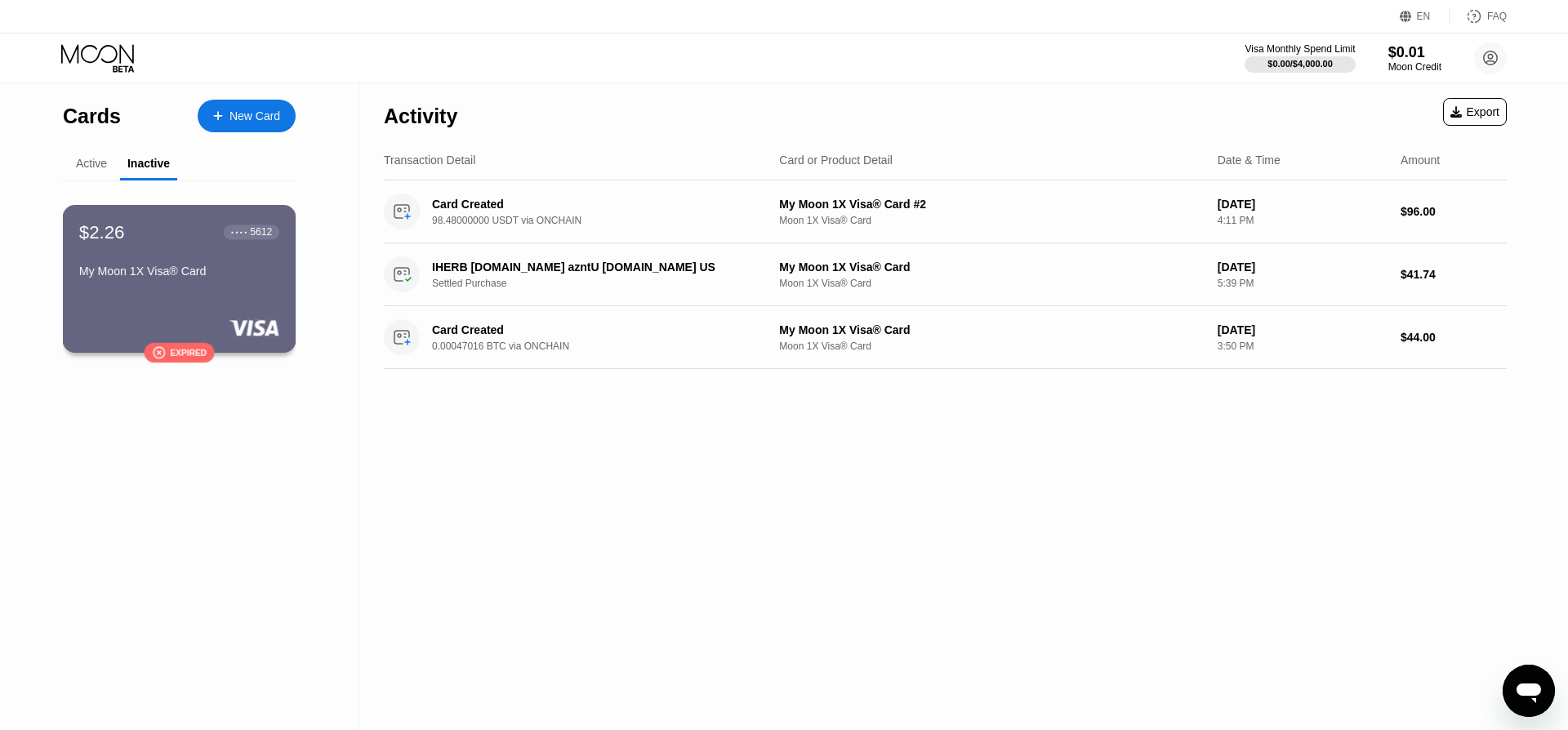
click at [171, 259] on div "$2.26 ● ● ● ● 5612 My Moon 1X Visa® Card" at bounding box center [179, 253] width 200 height 63
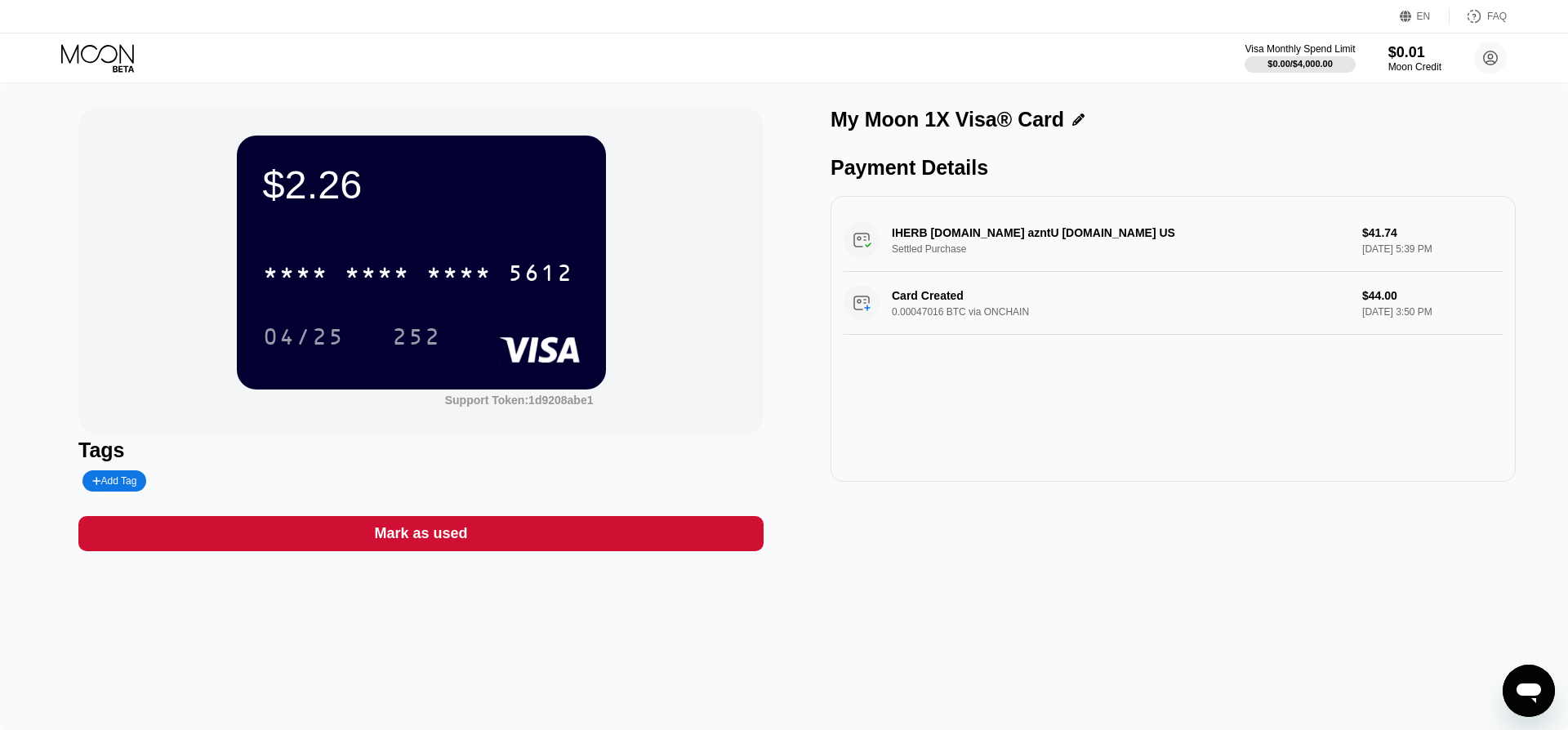
click at [476, 529] on div "Mark as used" at bounding box center [421, 533] width 685 height 35
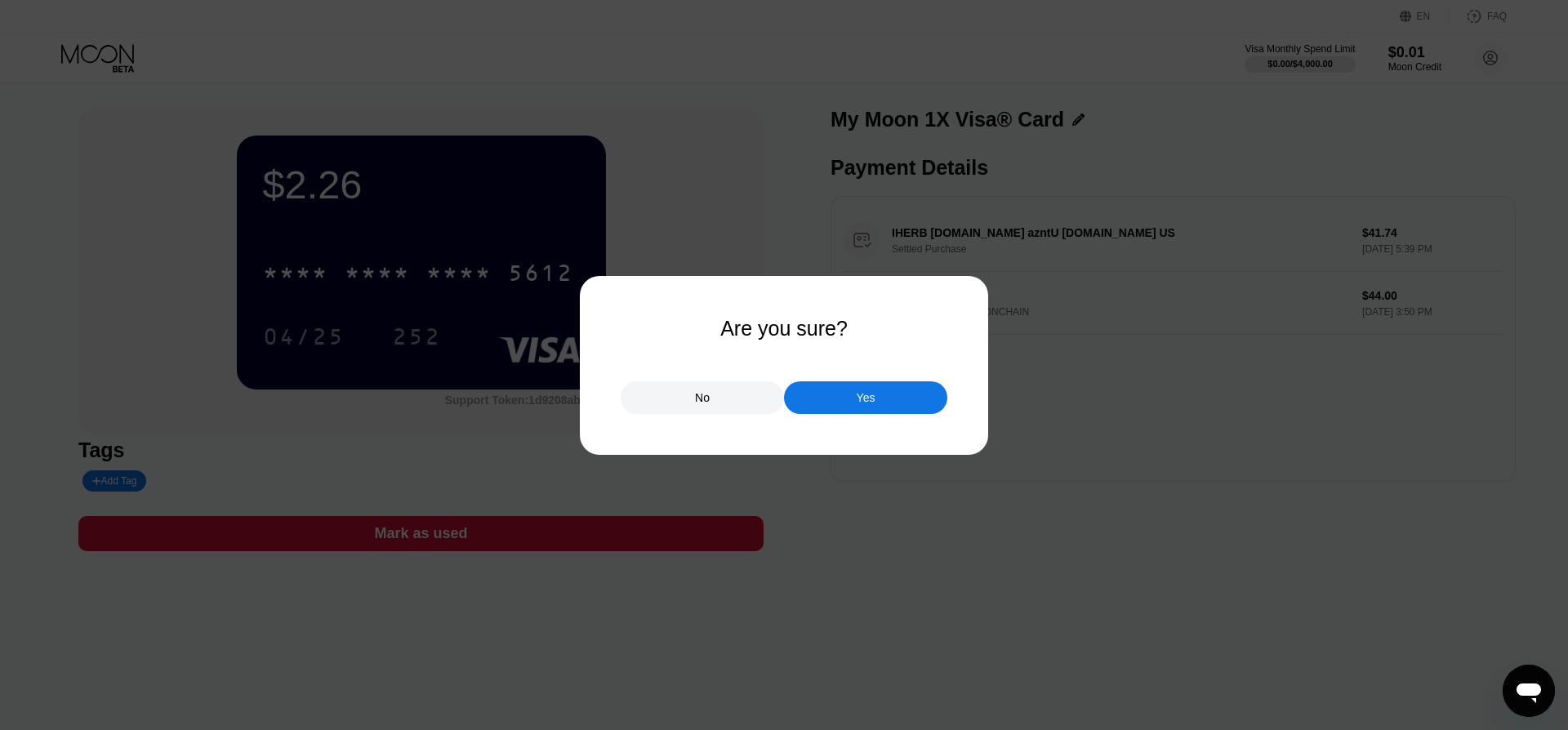
click at [821, 397] on div "Yes" at bounding box center [865, 397] width 163 height 33
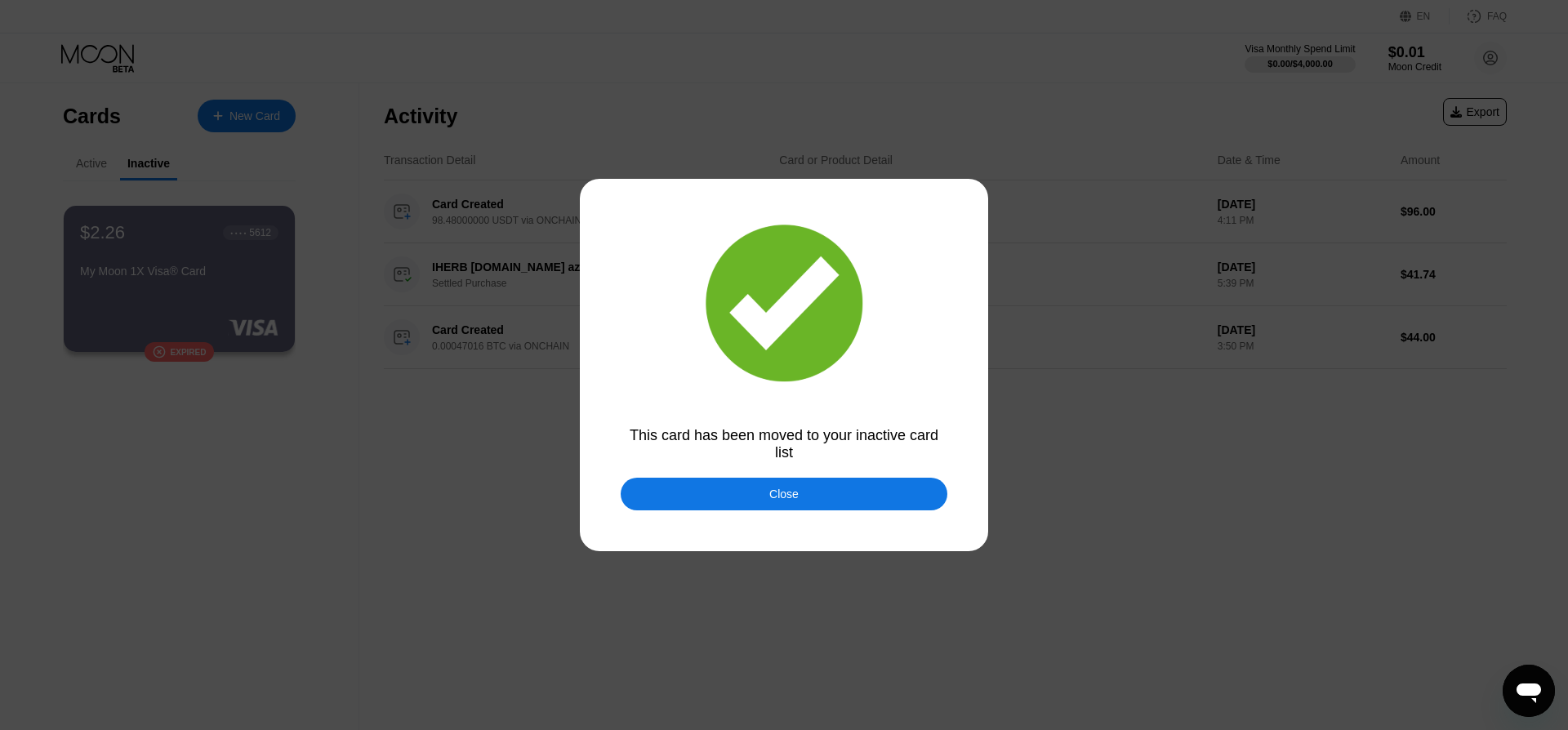
click at [812, 491] on div "Close" at bounding box center [783, 493] width 327 height 33
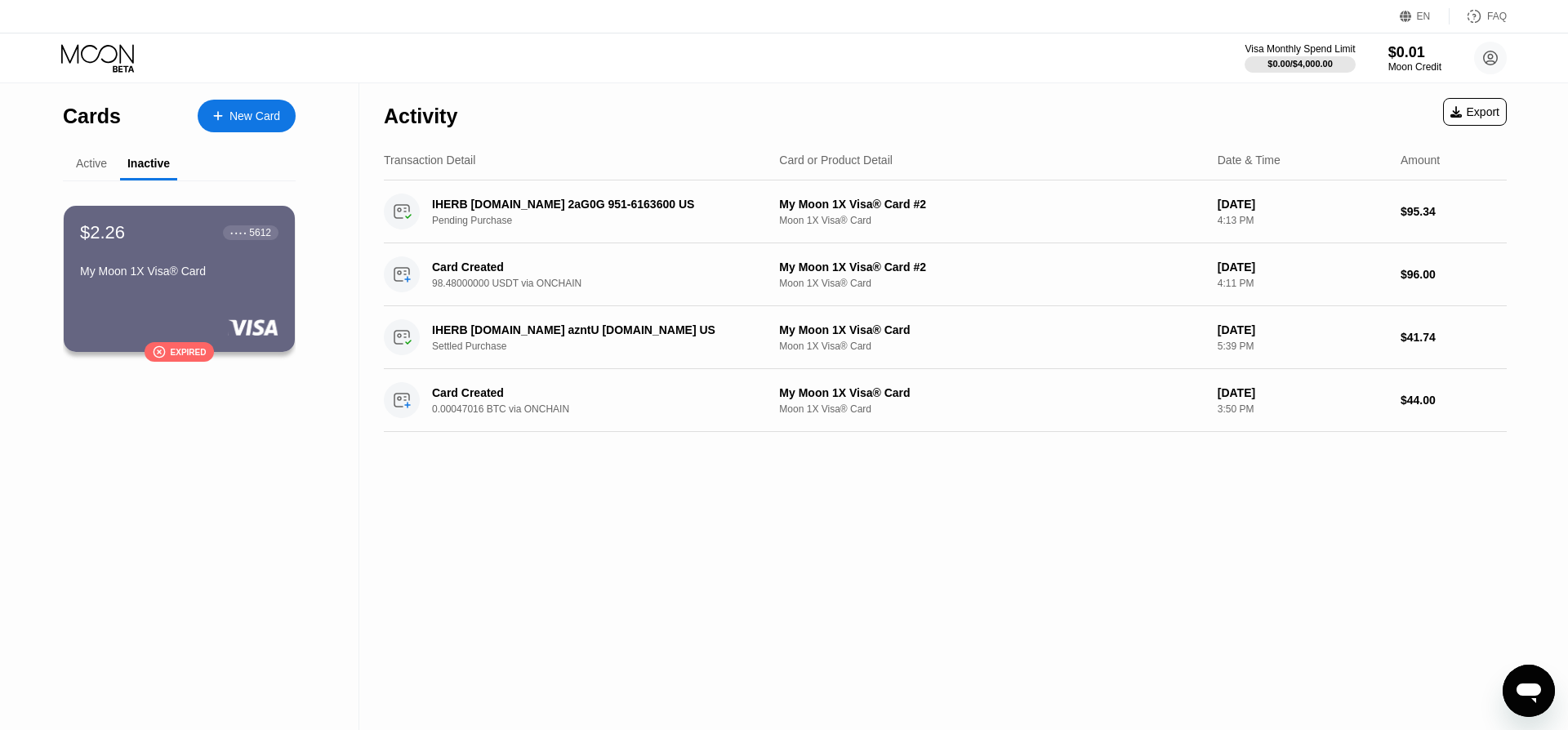
click at [89, 159] on div "Active" at bounding box center [91, 164] width 31 height 13
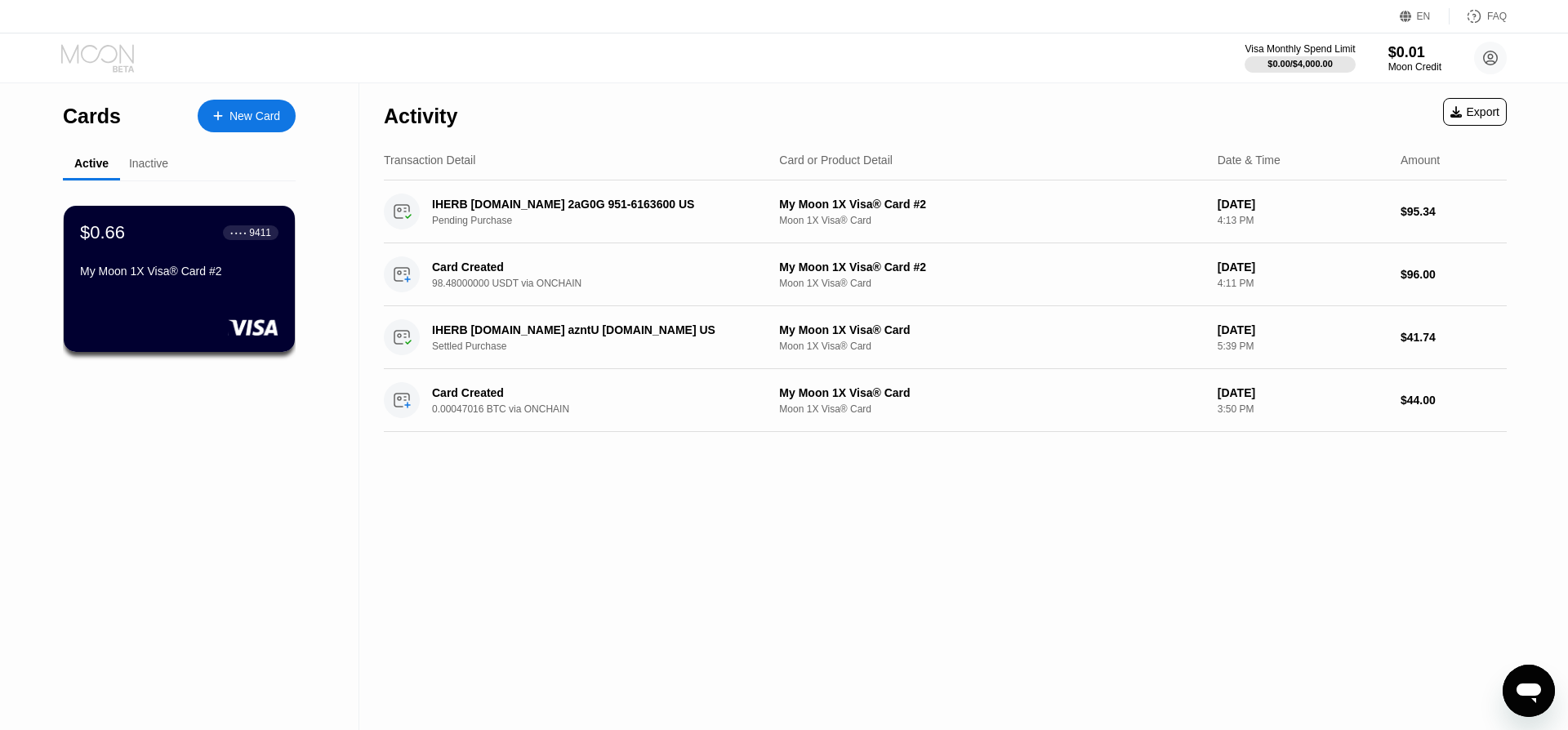
click at [101, 62] on icon at bounding box center [99, 59] width 76 height 28
click at [1408, 53] on div "$0.01" at bounding box center [1414, 52] width 54 height 18
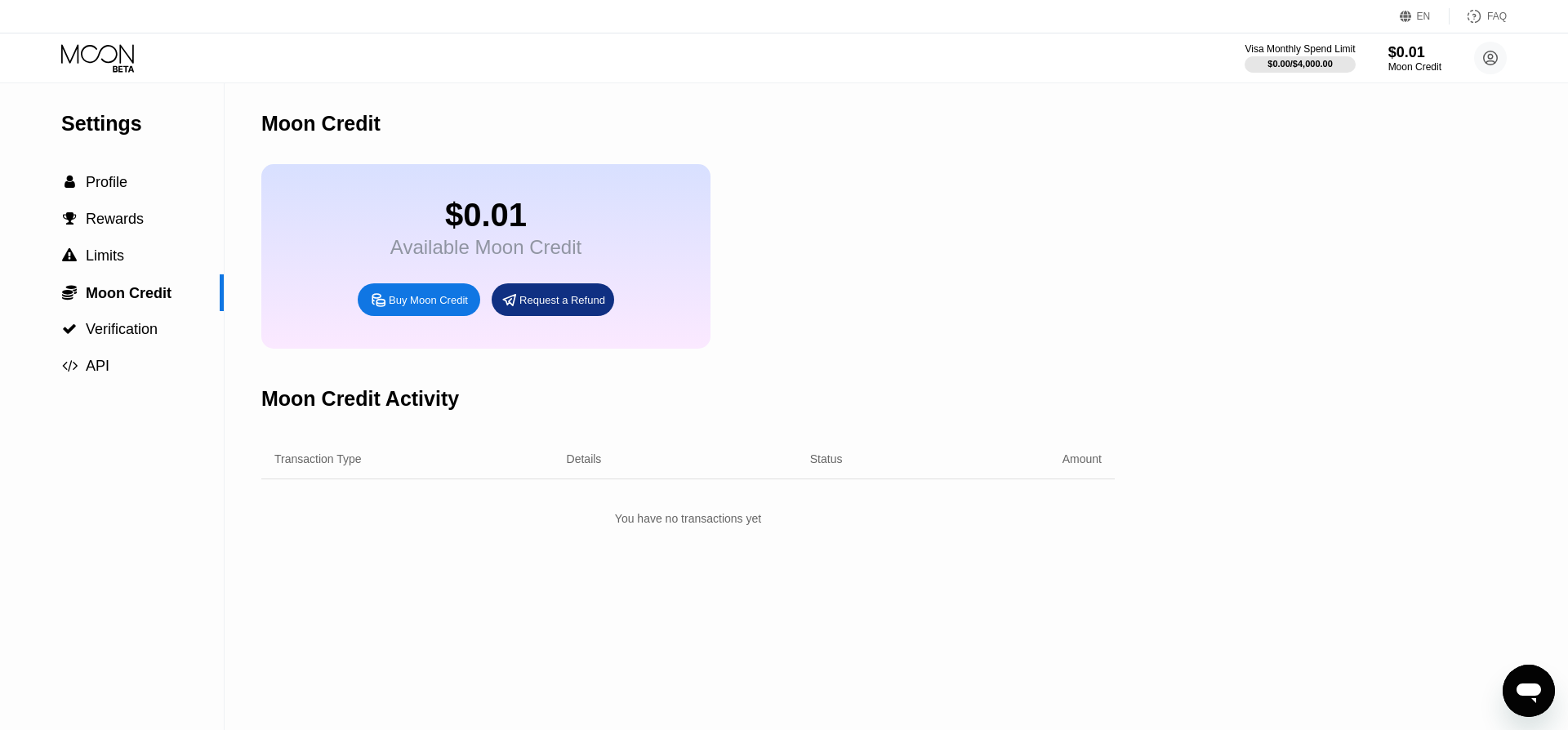
click at [509, 252] on div "Available Moon Credit" at bounding box center [486, 247] width 191 height 23
click at [113, 253] on span "Limits" at bounding box center [105, 256] width 38 height 17
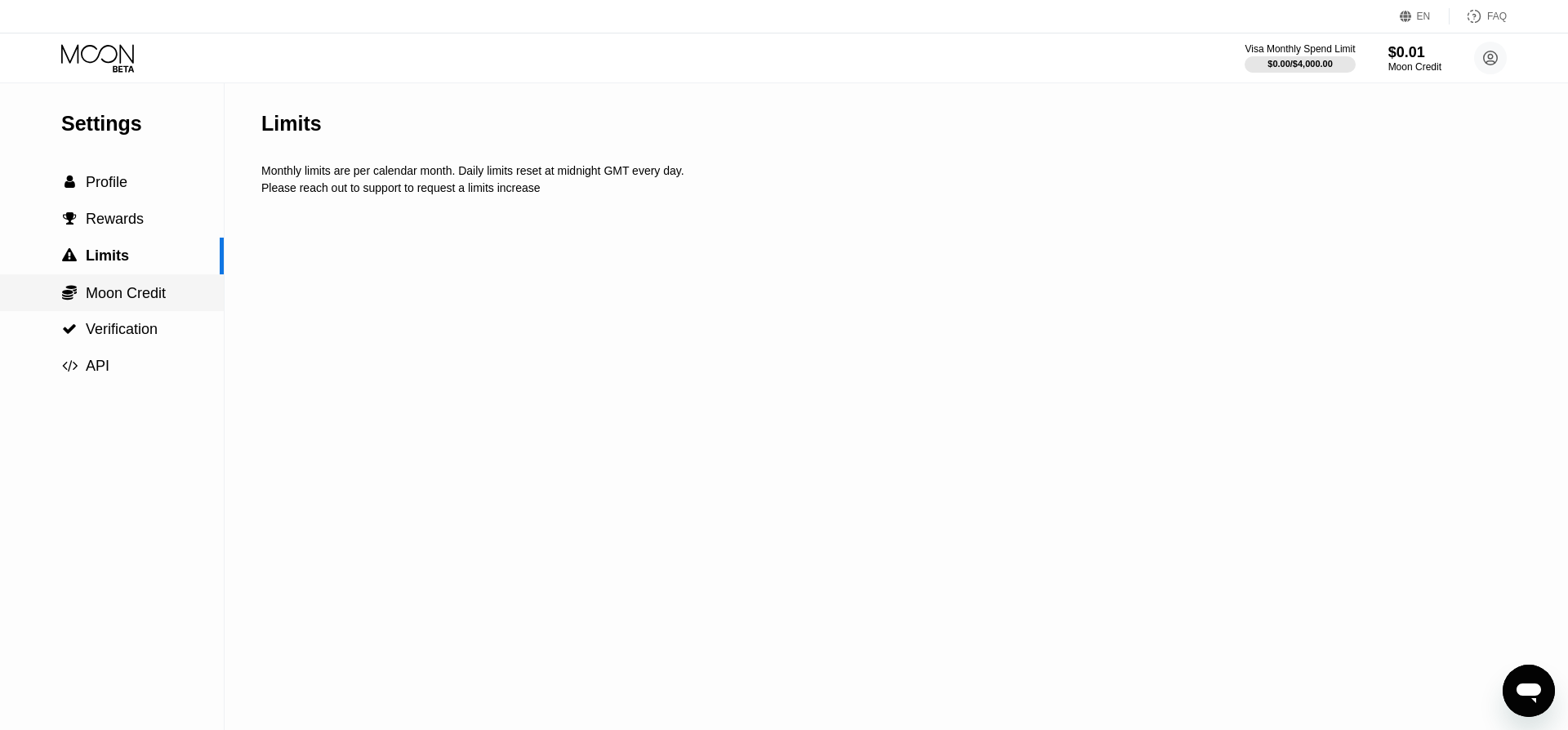
click at [116, 282] on div " Moon Credit" at bounding box center [112, 293] width 224 height 37
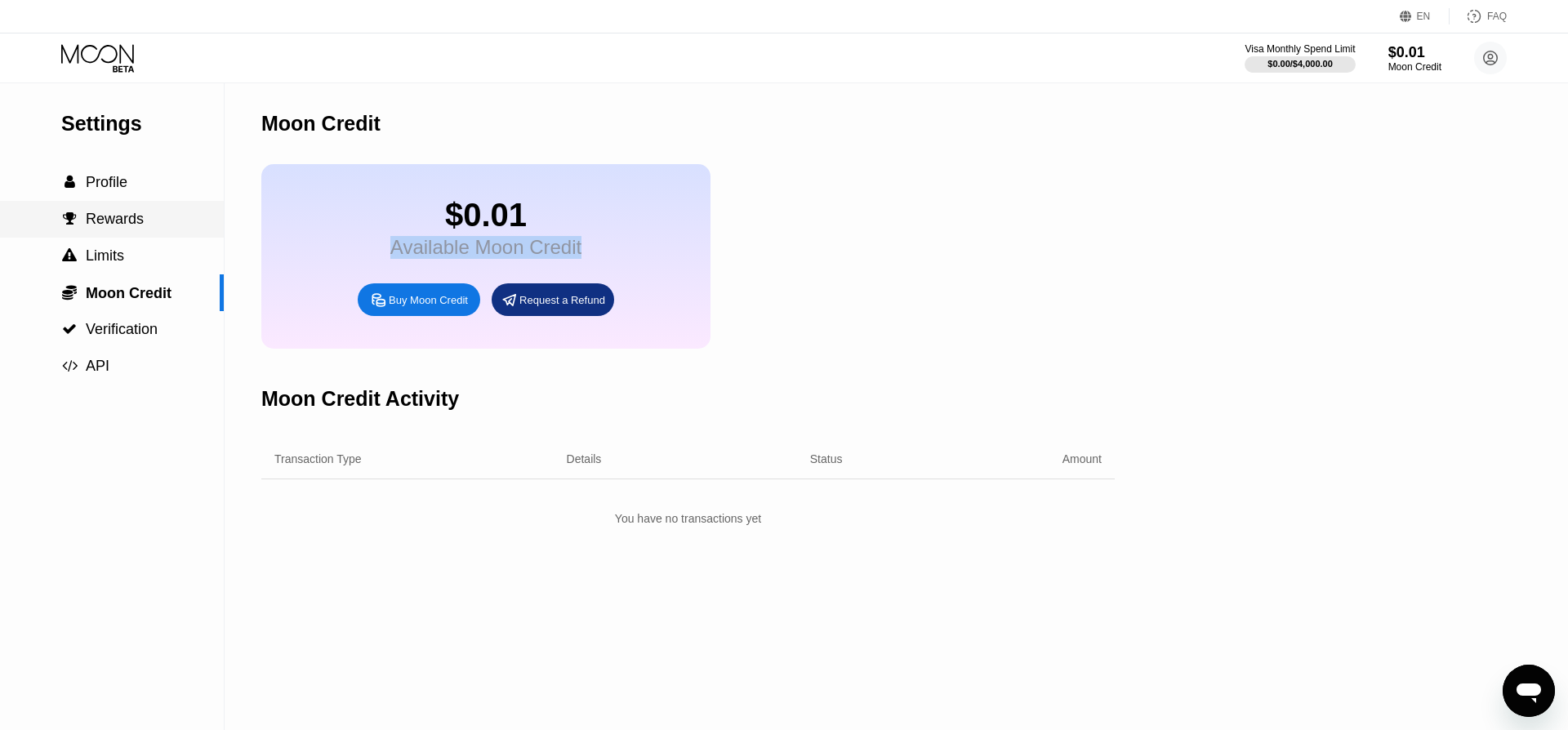
click at [109, 222] on span "Rewards" at bounding box center [115, 219] width 58 height 17
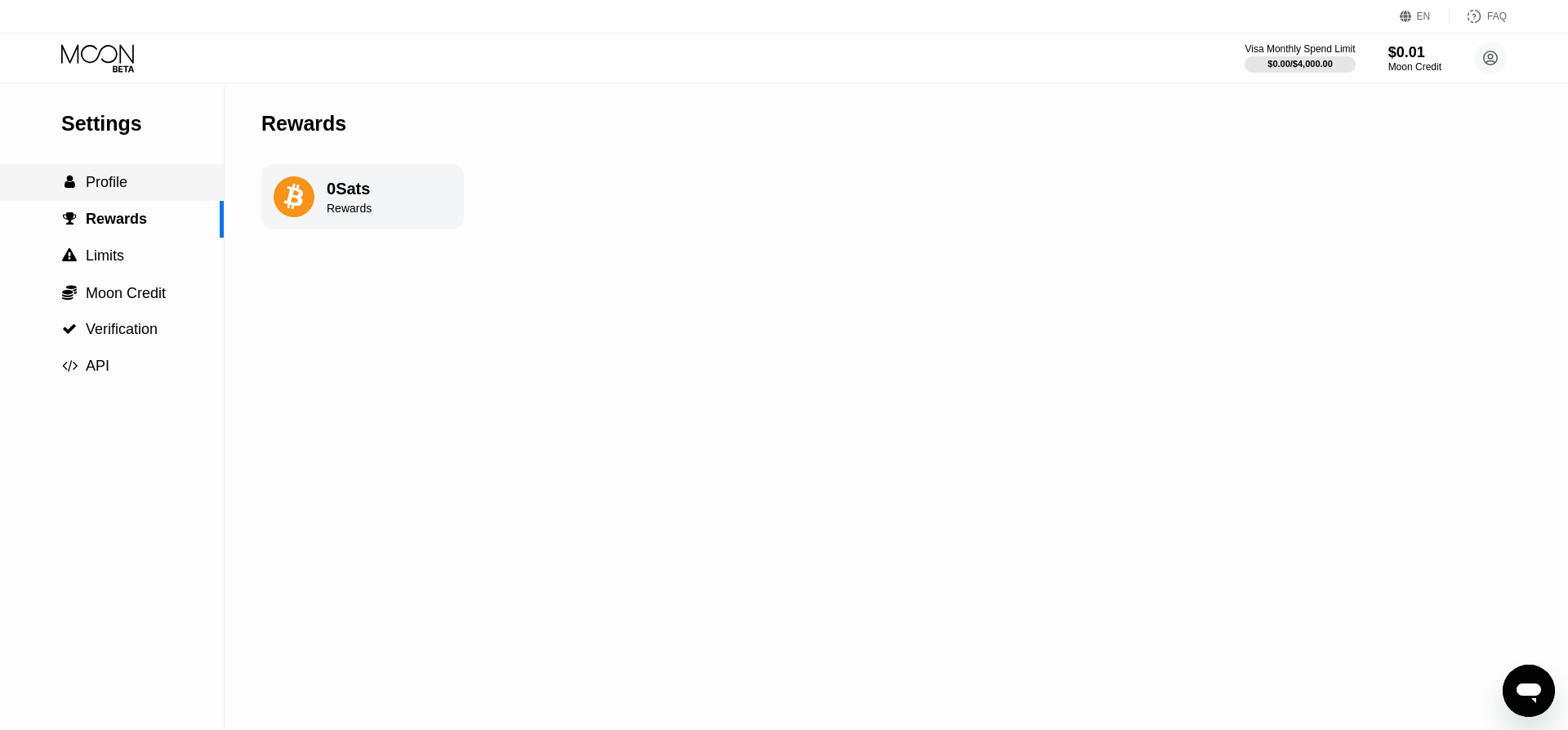
click at [107, 186] on span "Profile" at bounding box center [107, 182] width 42 height 17
